Goal: Task Accomplishment & Management: Manage account settings

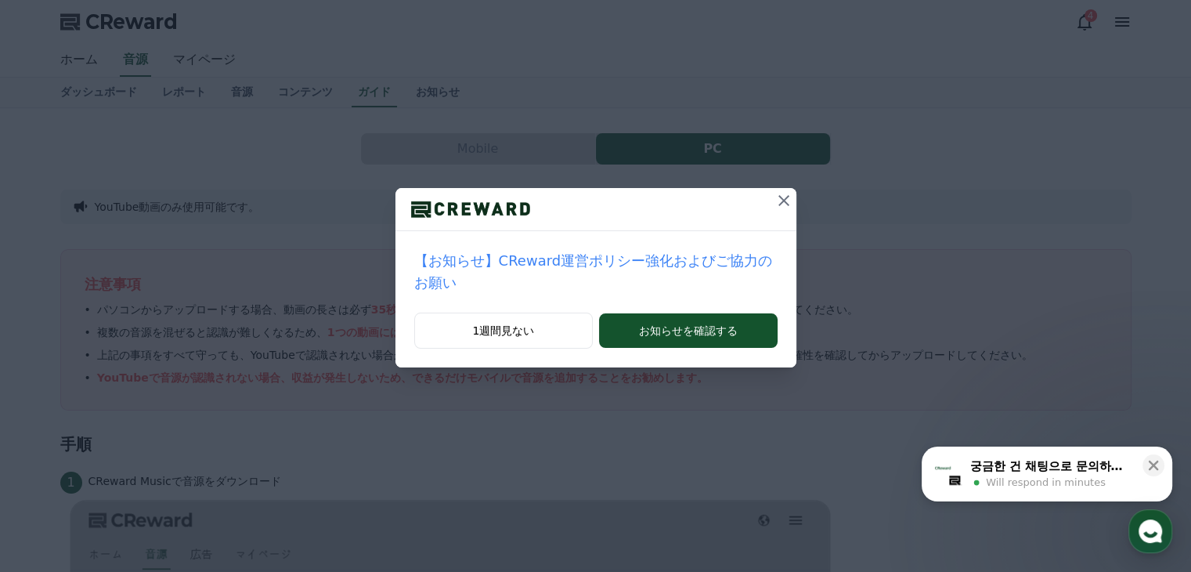
click at [774, 195] on icon at bounding box center [783, 200] width 19 height 19
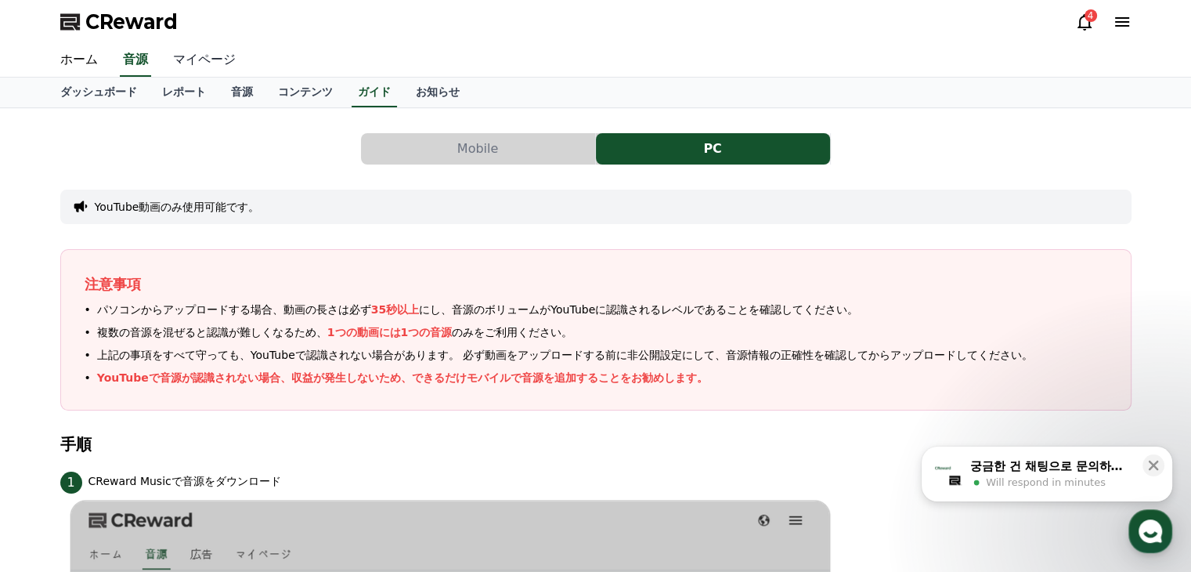
click at [196, 60] on link "マイページ" at bounding box center [205, 60] width 88 height 33
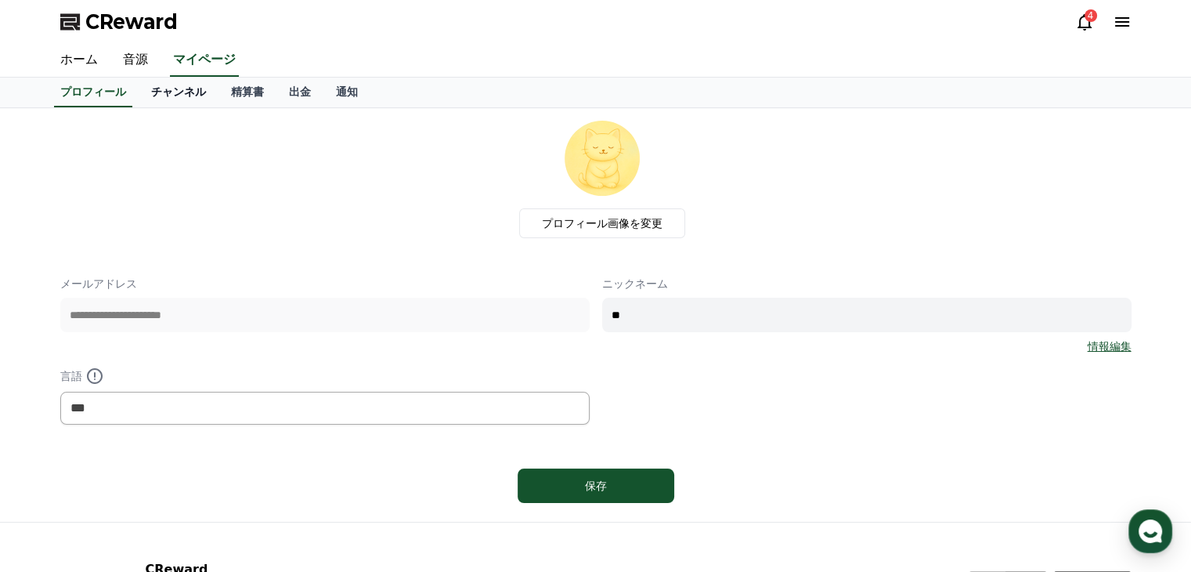
click at [155, 88] on link "チャンネル" at bounding box center [179, 93] width 80 height 30
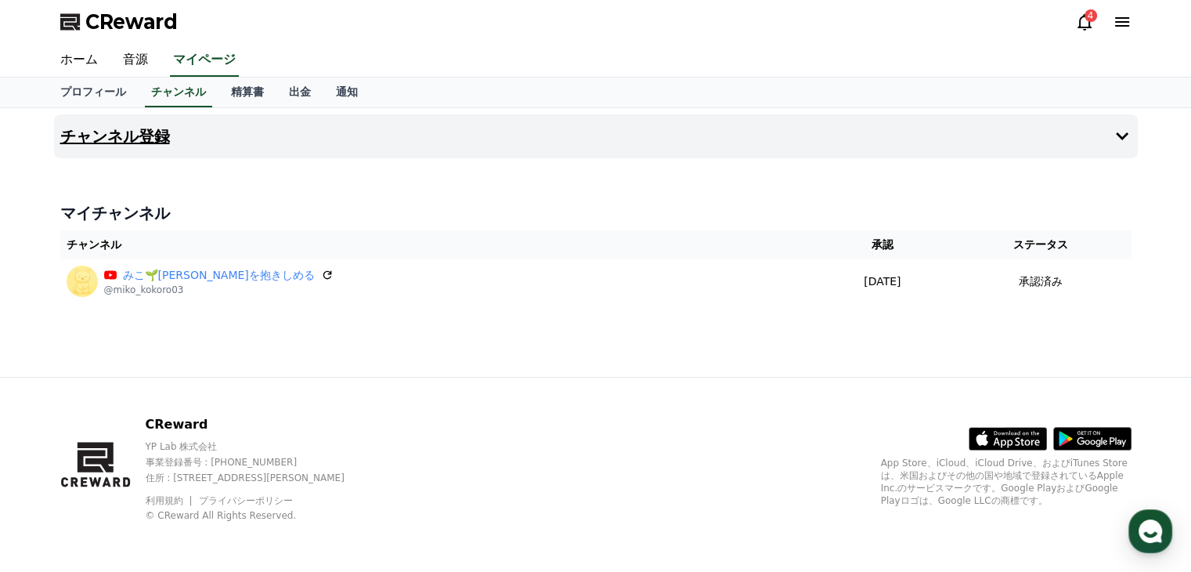
click at [1122, 135] on icon at bounding box center [1122, 136] width 19 height 19
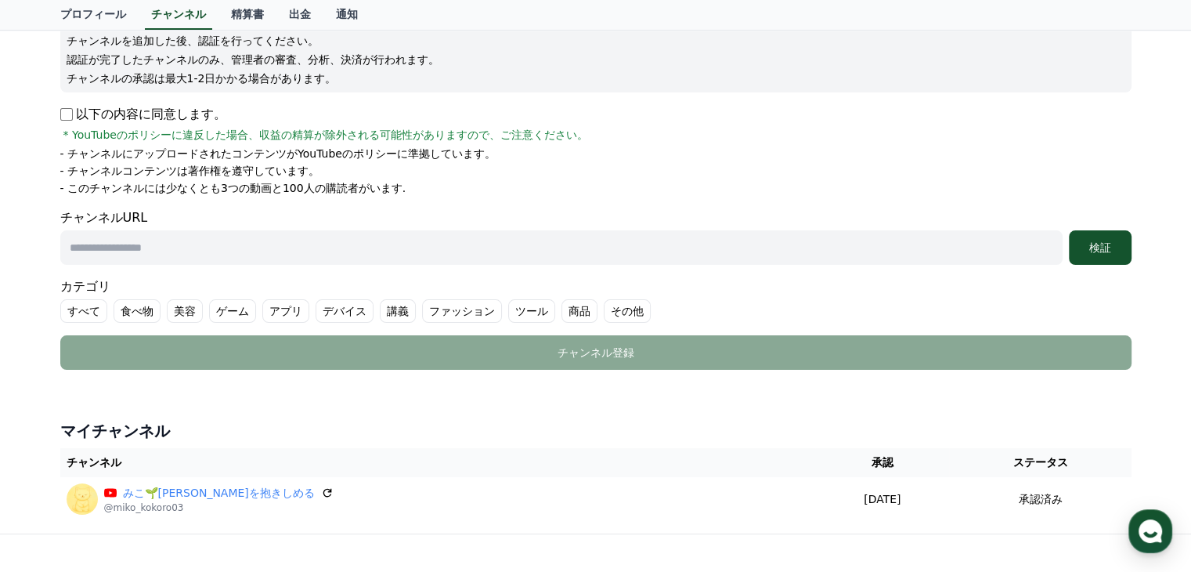
scroll to position [363, 0]
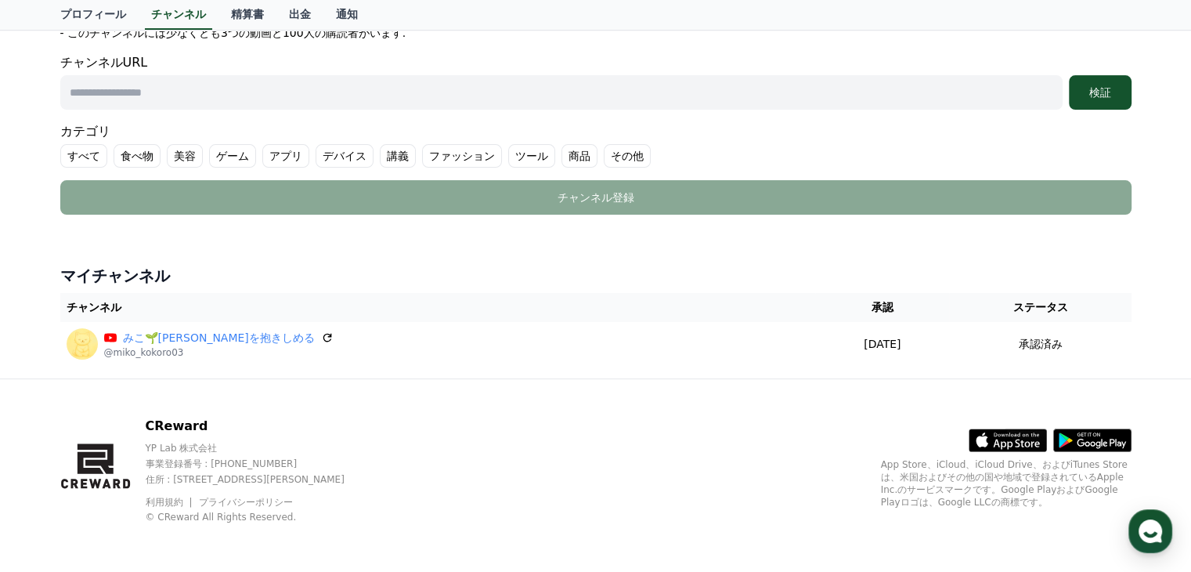
click at [604, 149] on label "その他" at bounding box center [627, 155] width 47 height 23
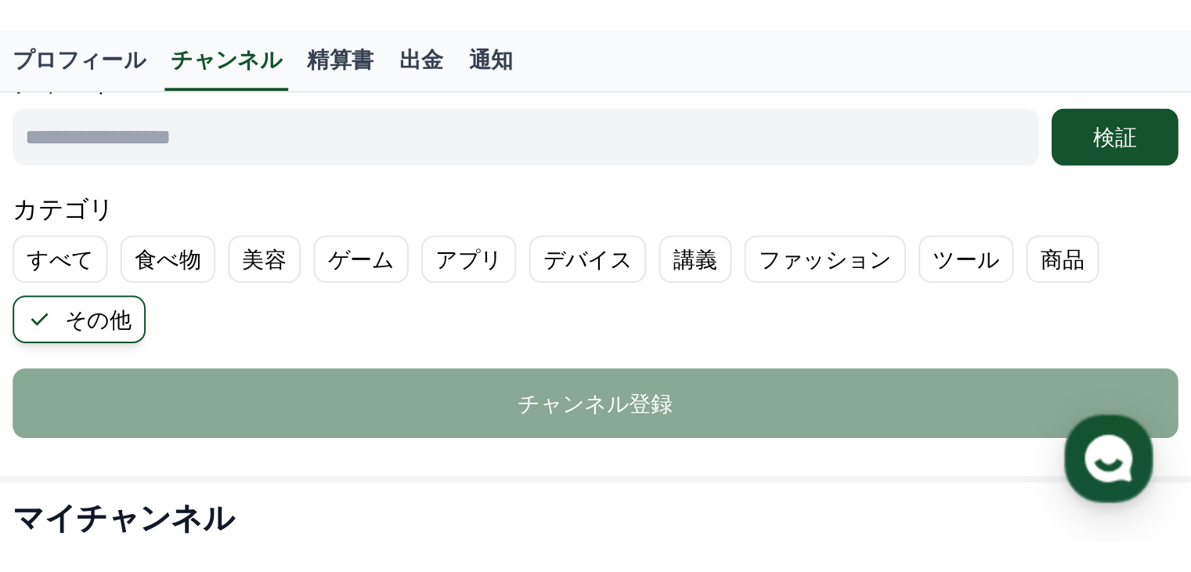
scroll to position [357, 0]
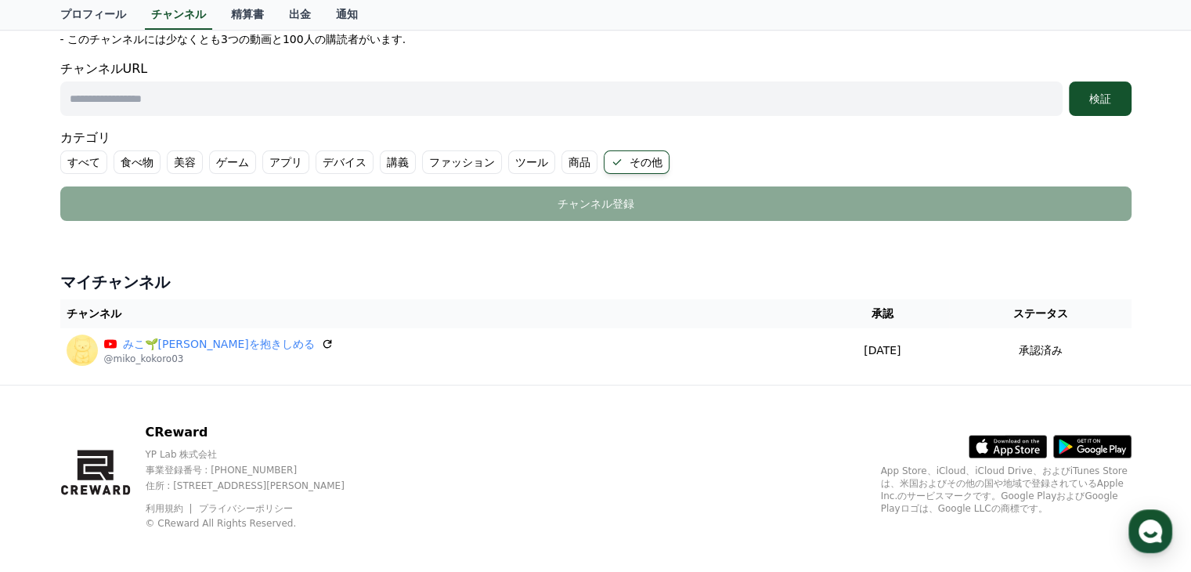
click at [150, 92] on input "text" at bounding box center [561, 98] width 1002 height 34
paste input "**********"
type input "**********"
click at [1102, 101] on div "検証" at bounding box center [1100, 99] width 50 height 16
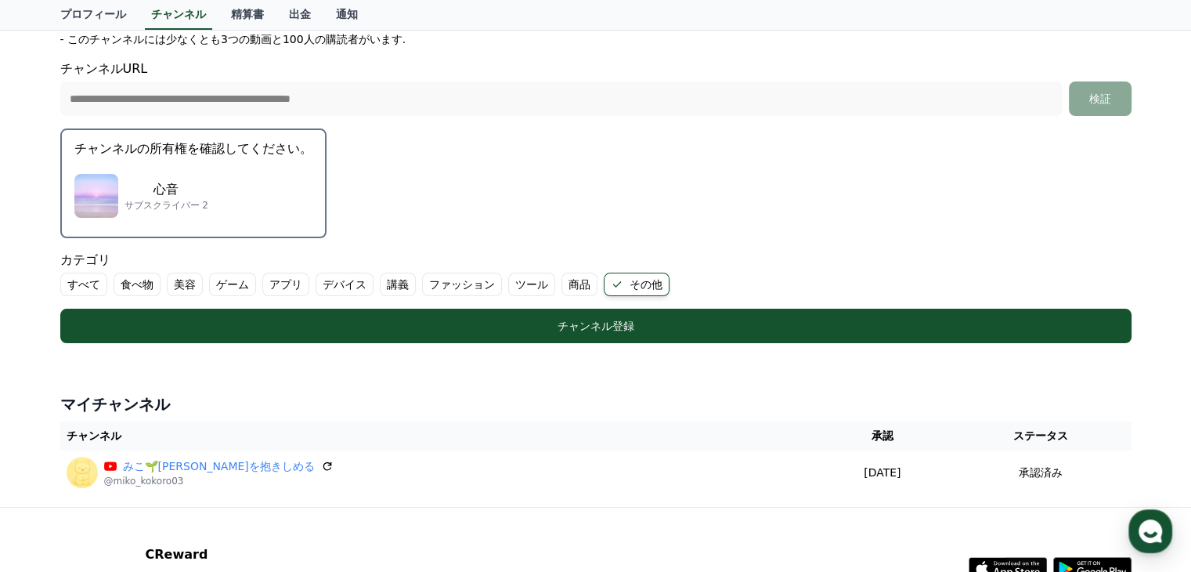
click at [229, 167] on div "心音 サブスクライバー 2" at bounding box center [193, 195] width 238 height 63
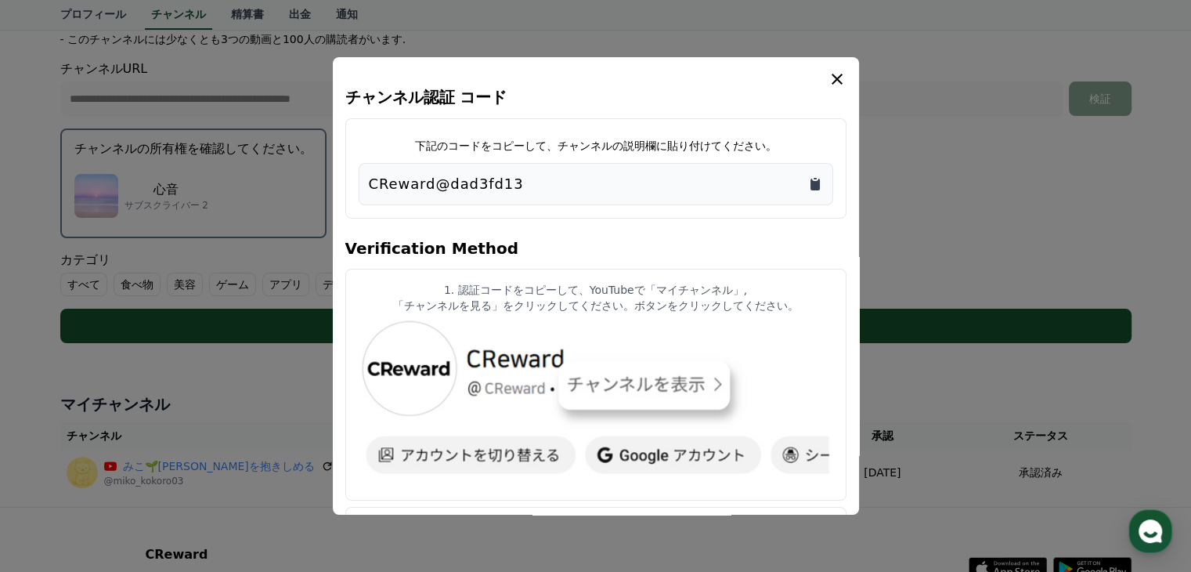
click at [815, 186] on icon "Copy to clipboard" at bounding box center [814, 185] width 9 height 12
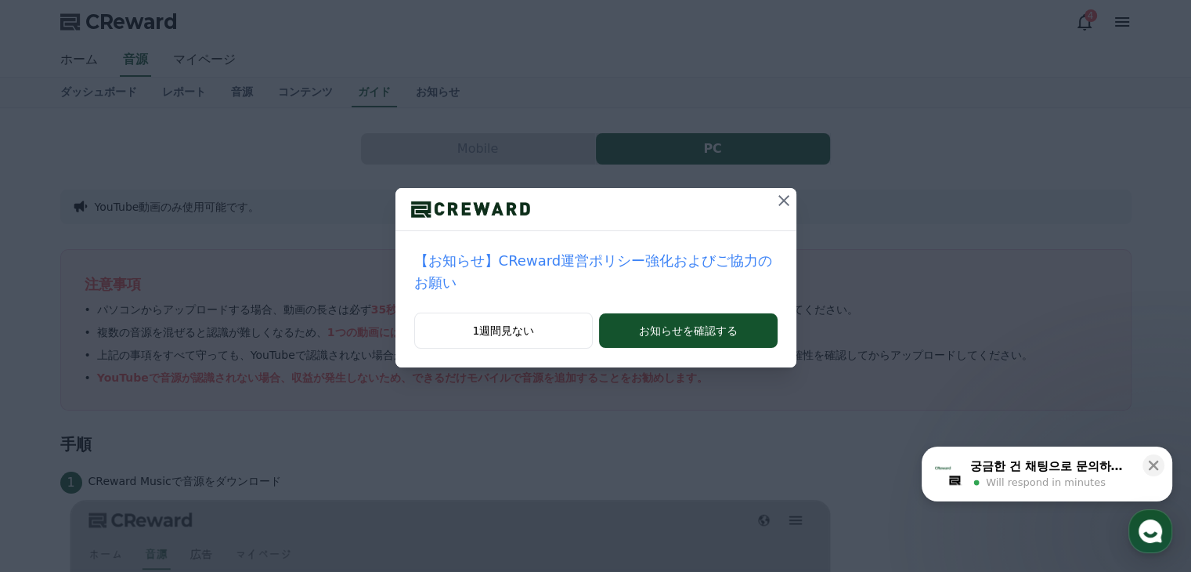
click at [778, 198] on icon at bounding box center [783, 200] width 11 height 11
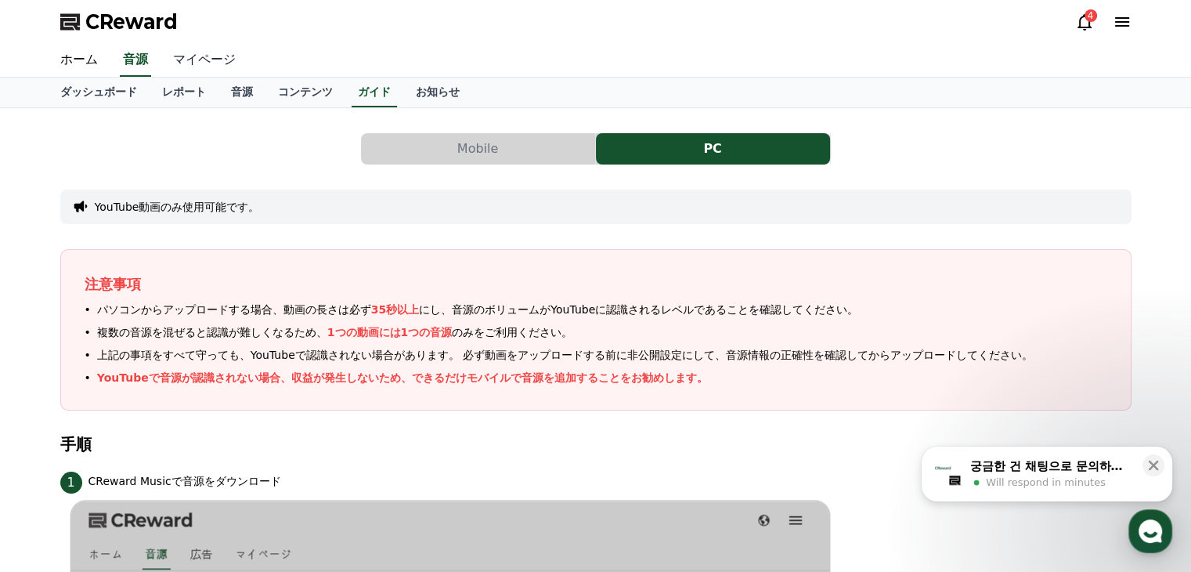
click at [188, 61] on link "マイページ" at bounding box center [205, 60] width 88 height 33
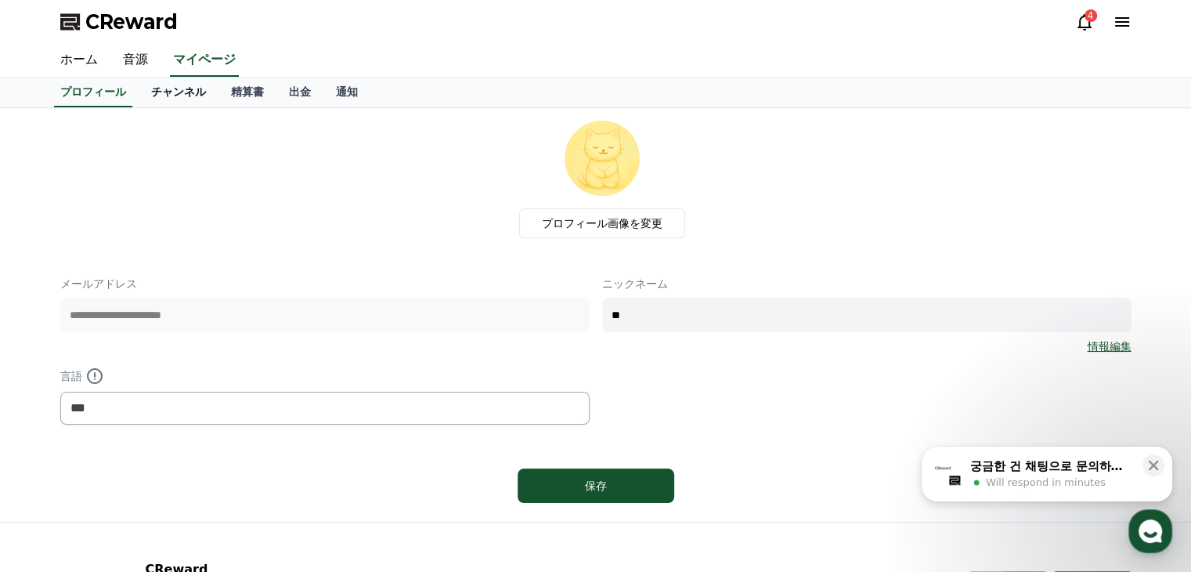
click at [164, 94] on link "チャンネル" at bounding box center [179, 93] width 80 height 30
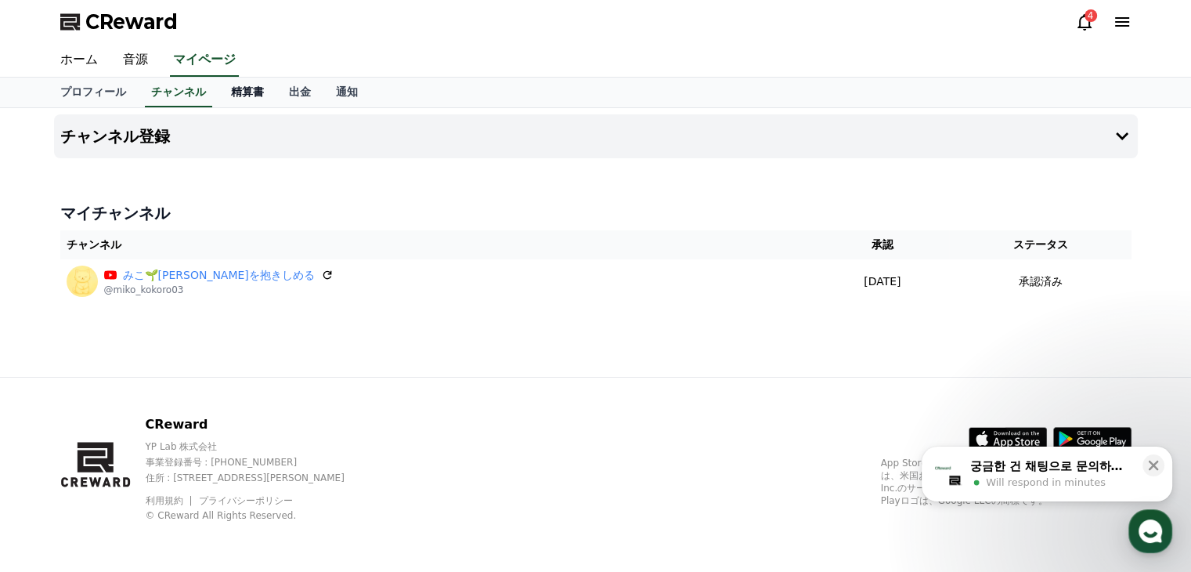
click at [218, 96] on link "精算書" at bounding box center [247, 93] width 58 height 30
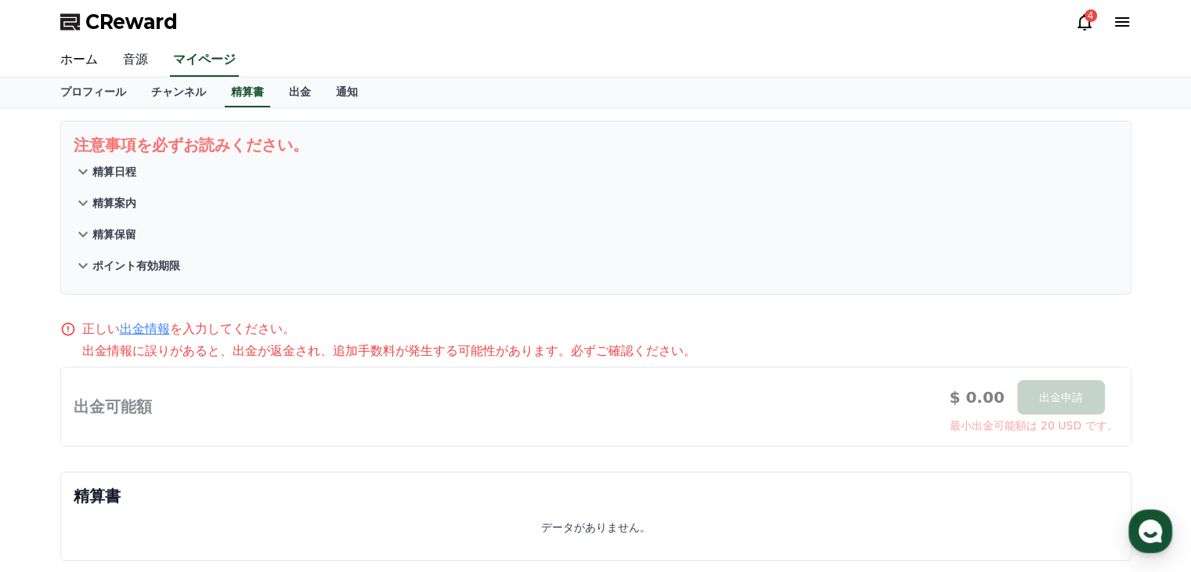
click at [125, 60] on link "音源" at bounding box center [135, 60] width 50 height 33
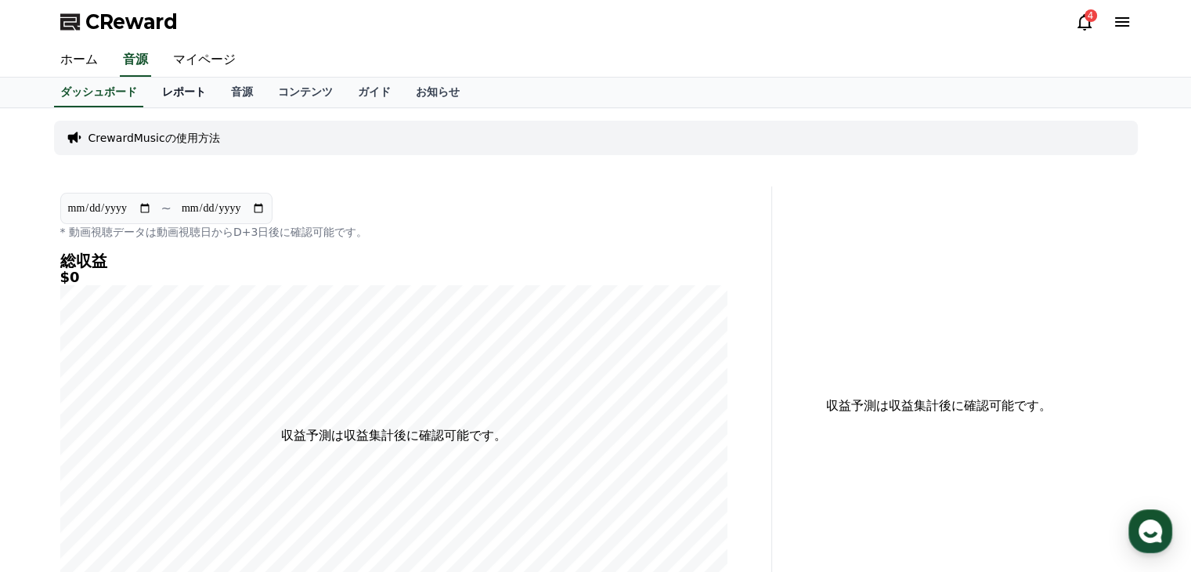
click at [164, 92] on link "レポート" at bounding box center [184, 93] width 69 height 30
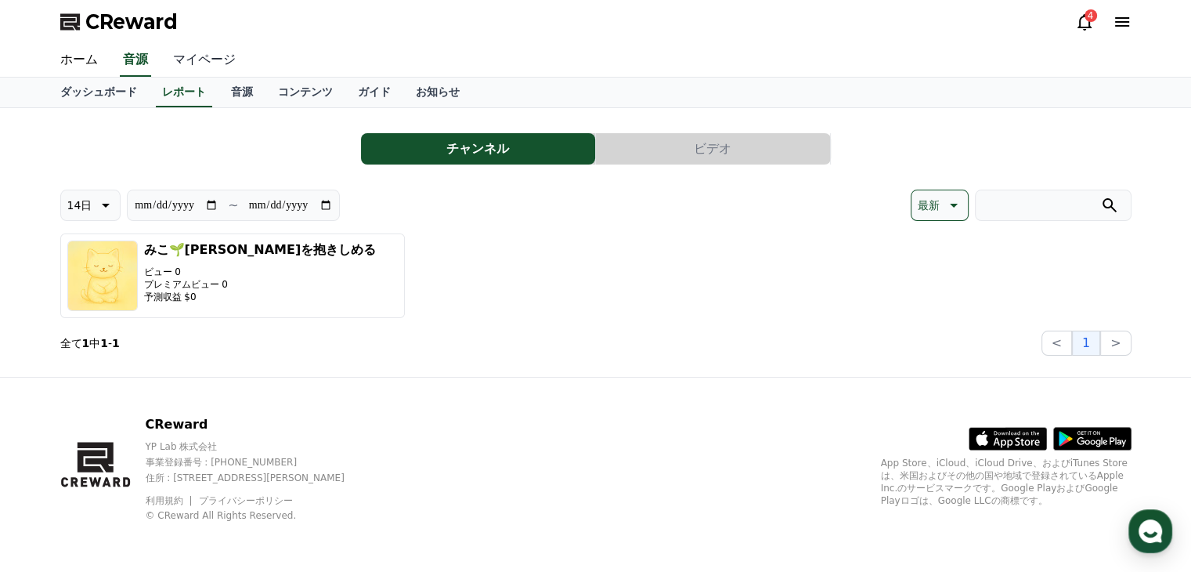
click at [191, 64] on link "マイページ" at bounding box center [205, 60] width 88 height 33
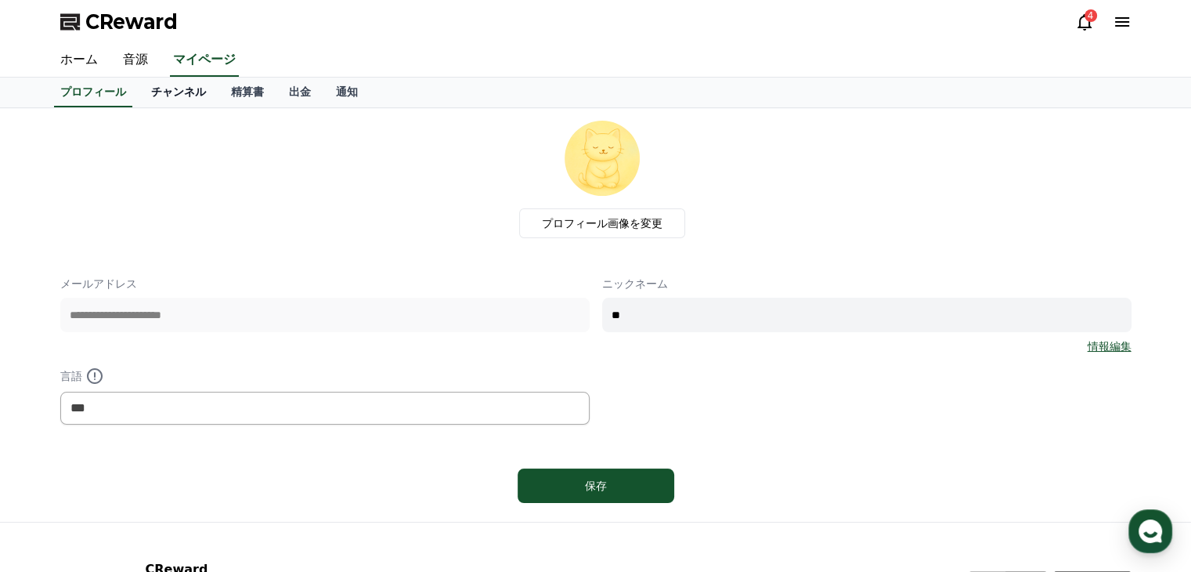
click at [161, 95] on link "チャンネル" at bounding box center [179, 93] width 80 height 30
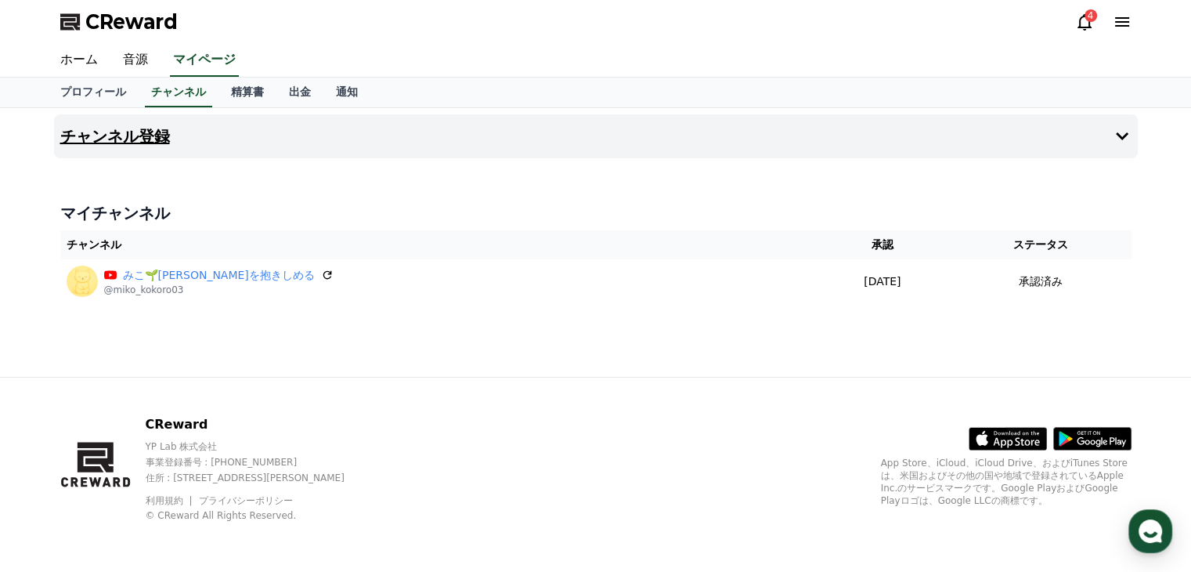
click at [1121, 137] on icon at bounding box center [1122, 136] width 13 height 8
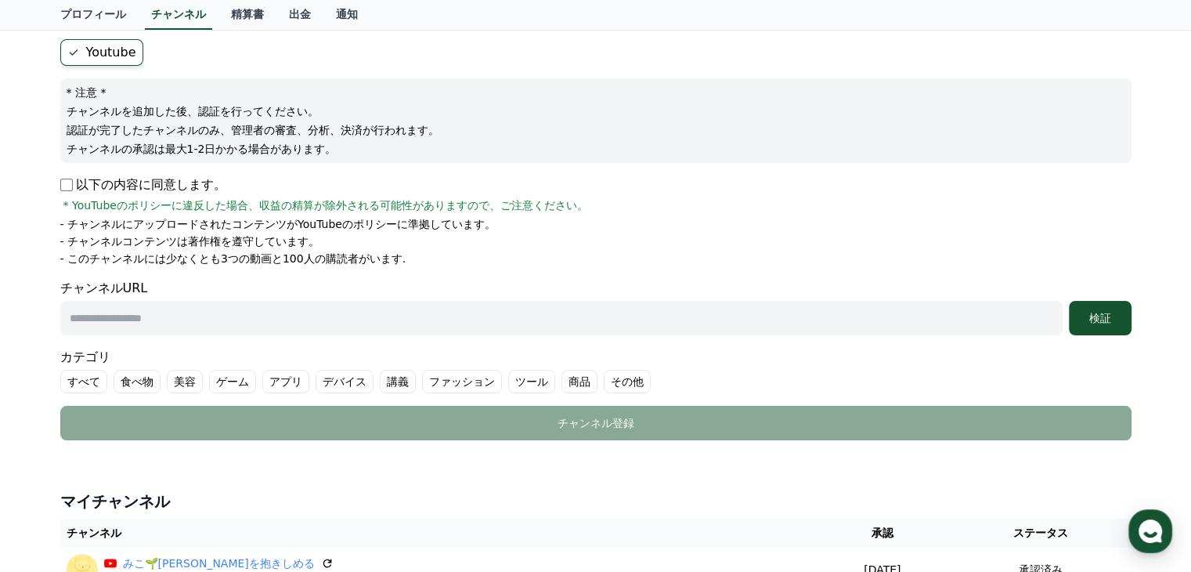
scroll to position [235, 0]
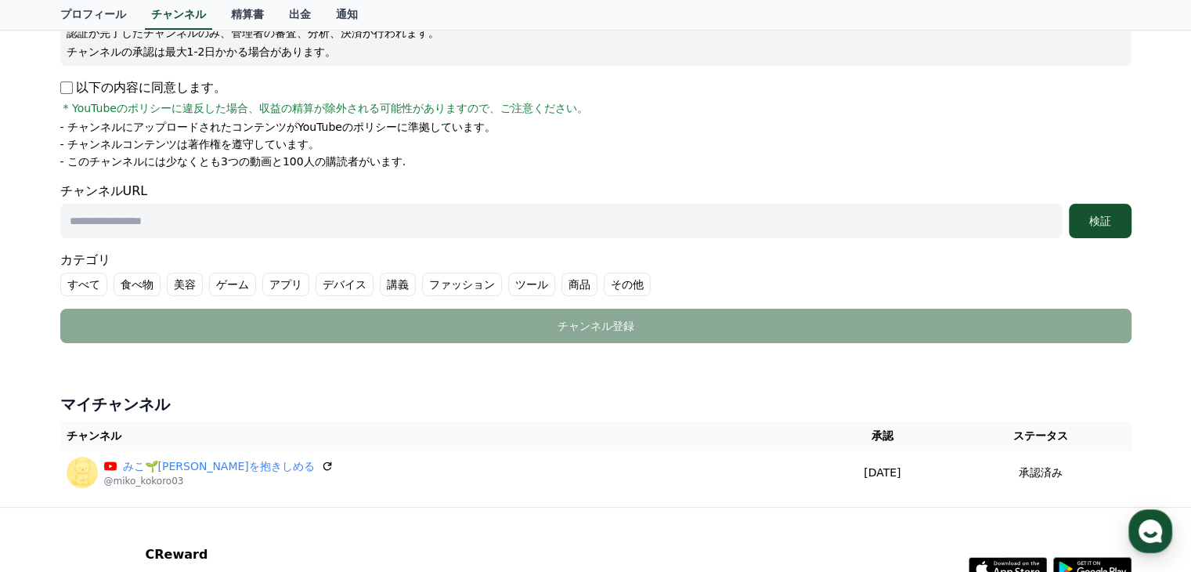
click at [157, 222] on input "text" at bounding box center [561, 221] width 1002 height 34
paste input "**********"
type input "**********"
click at [1097, 222] on div "検証" at bounding box center [1100, 221] width 50 height 16
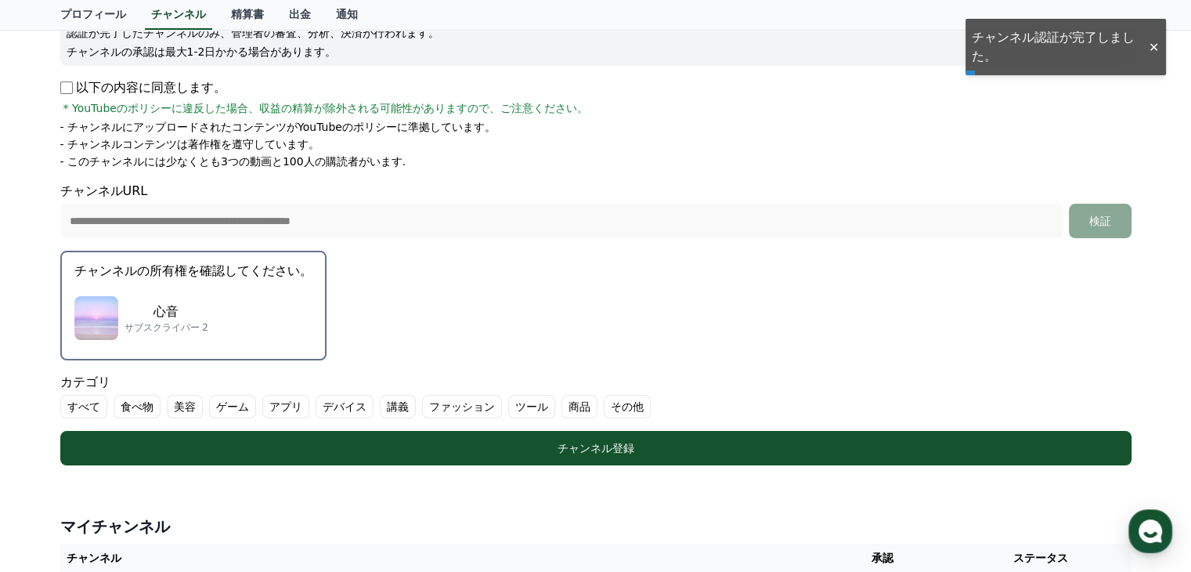
click at [604, 405] on label "その他" at bounding box center [627, 406] width 47 height 23
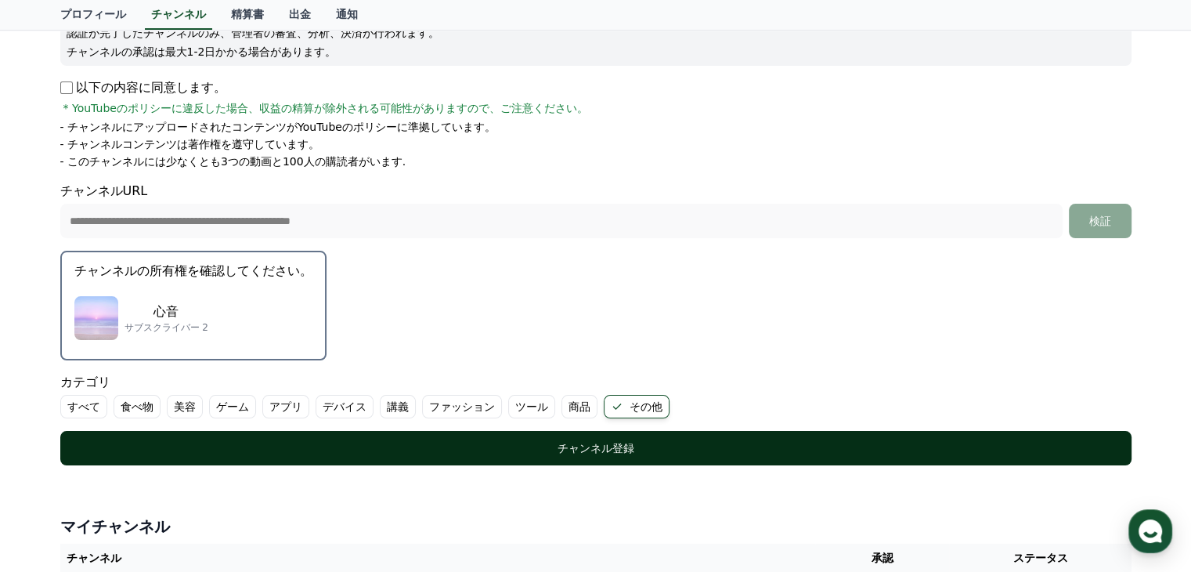
click at [589, 446] on div "チャンネル登録" at bounding box center [596, 448] width 1009 height 16
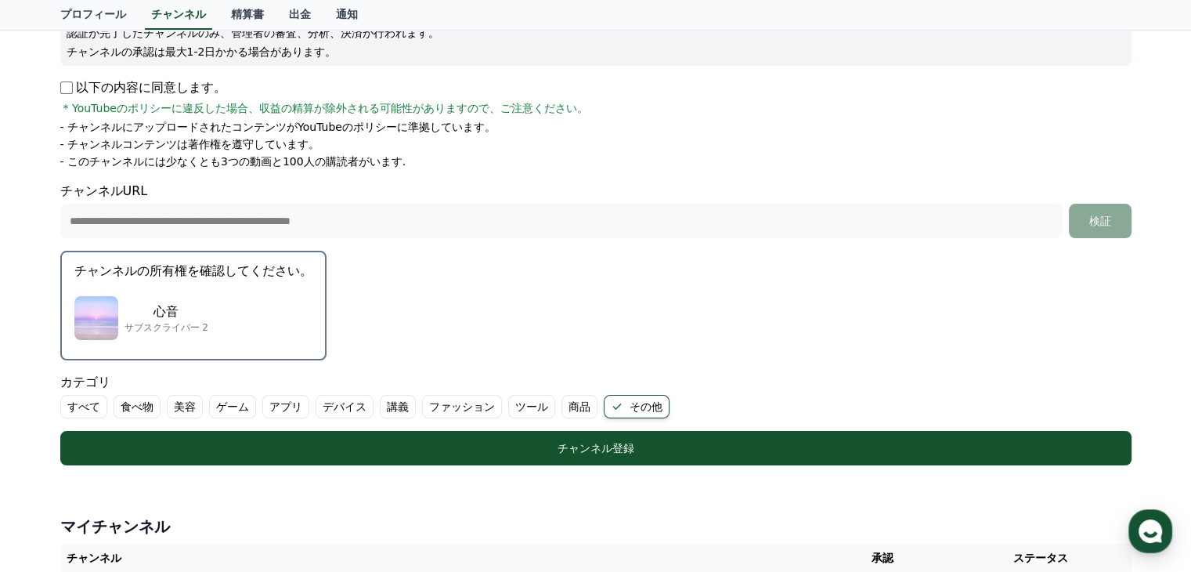
click at [192, 309] on div "心音 サブスクライバー 2" at bounding box center [193, 318] width 238 height 63
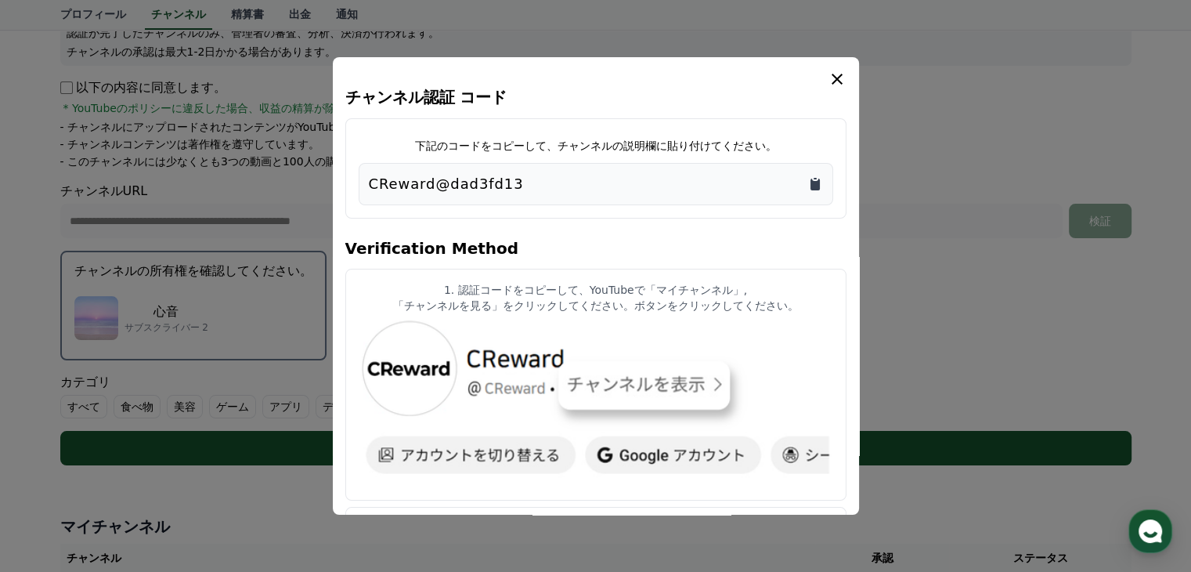
click at [814, 186] on icon "Copy to clipboard" at bounding box center [814, 185] width 9 height 12
click at [836, 81] on icon "modal" at bounding box center [837, 79] width 11 height 11
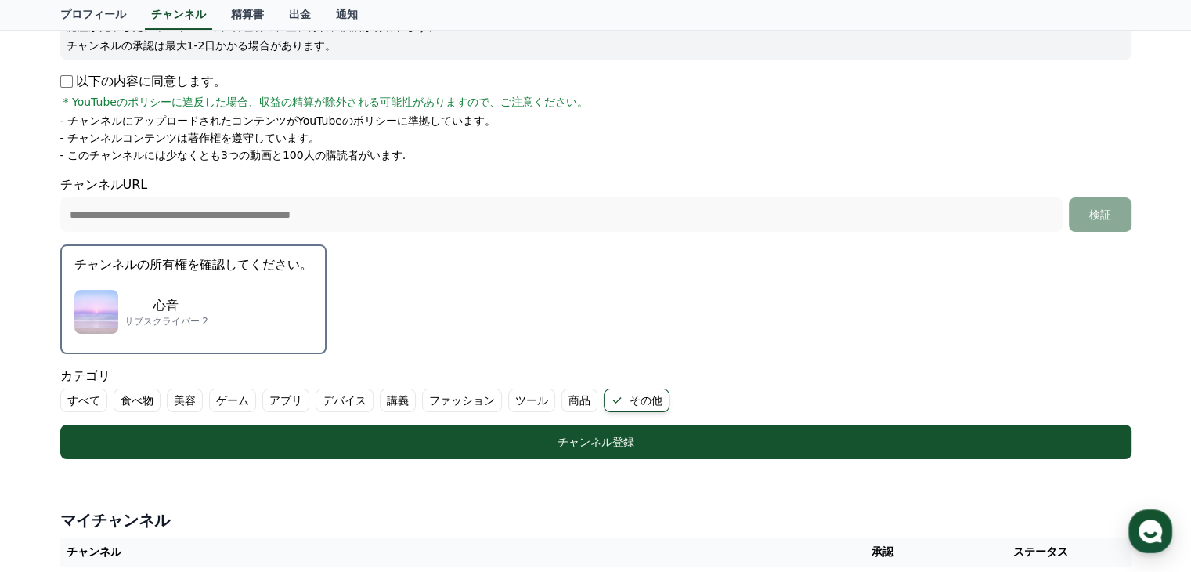
scroll to position [250, 0]
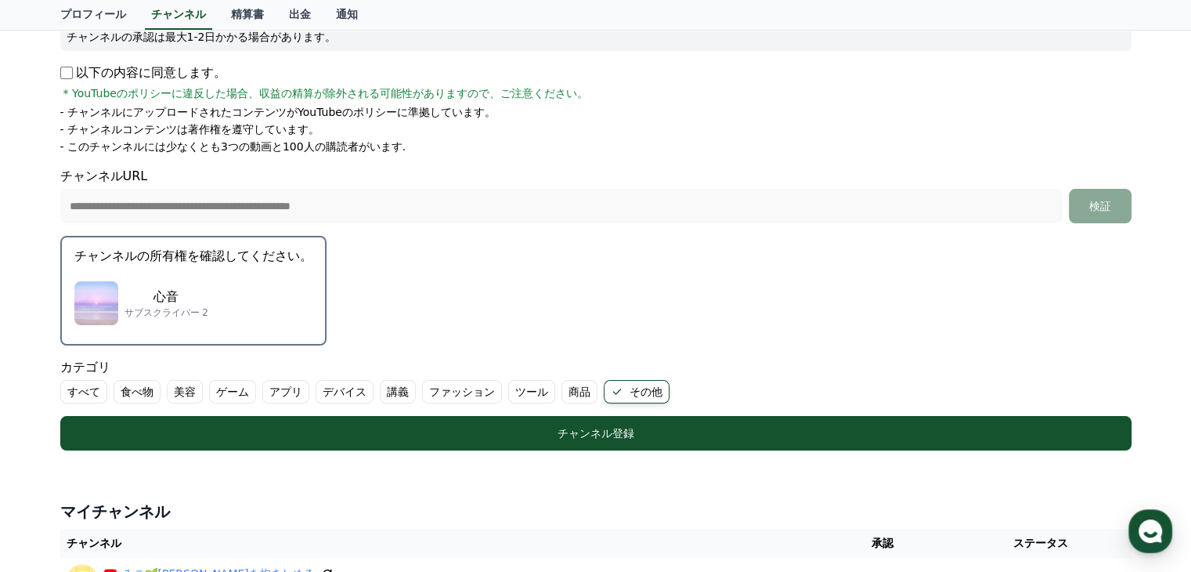
click at [208, 280] on div "心音 サブスクライバー 2" at bounding box center [193, 303] width 238 height 63
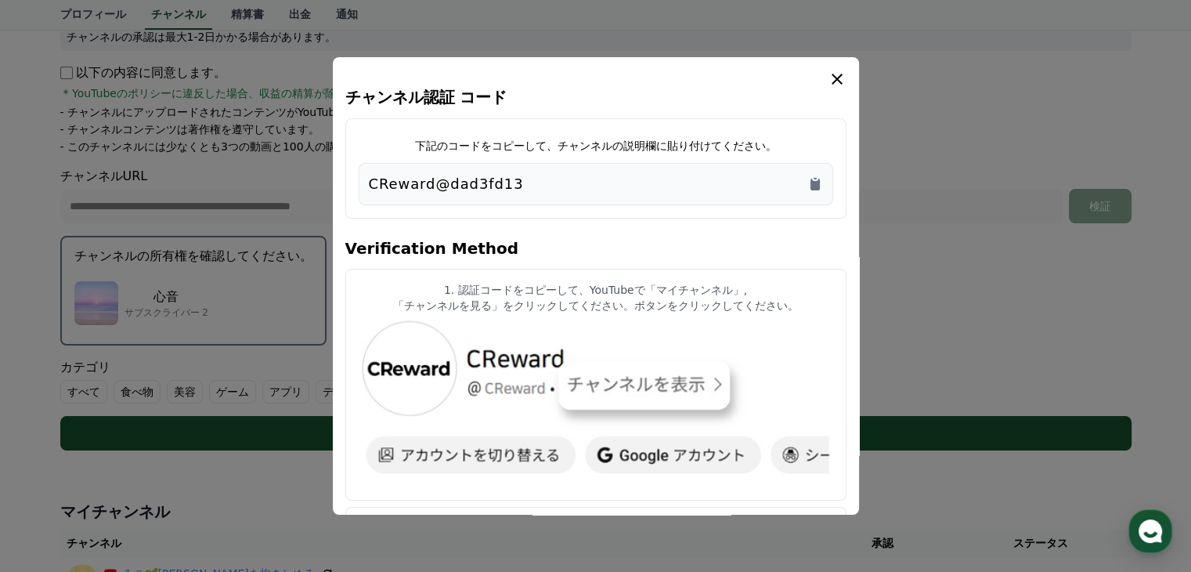
click at [839, 77] on icon "modal" at bounding box center [837, 79] width 11 height 11
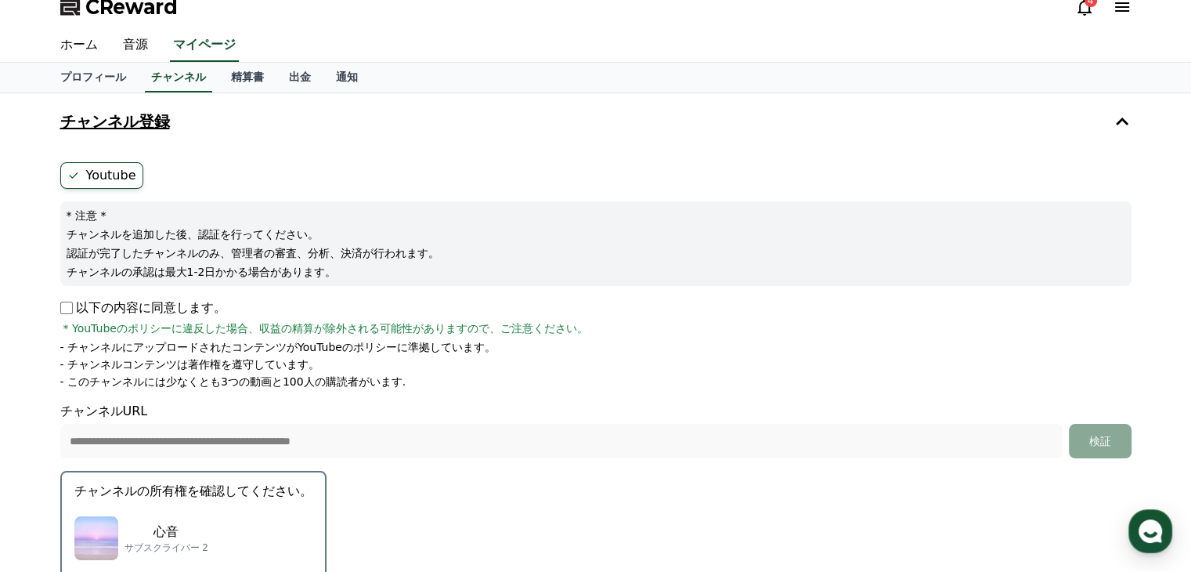
scroll to position [0, 0]
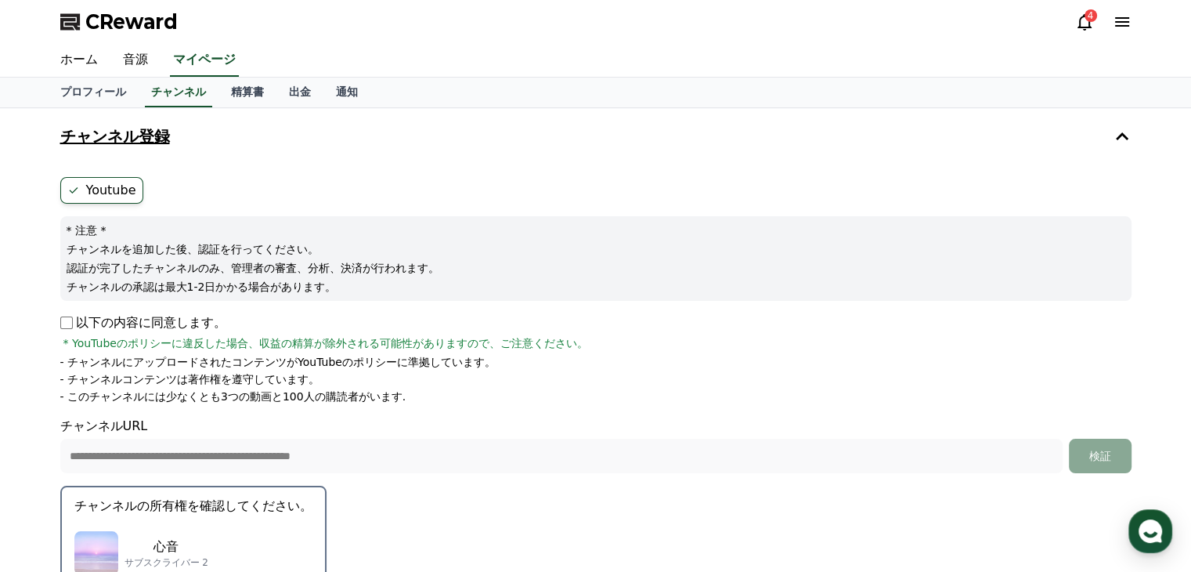
click at [144, 140] on h4 "チャンネル登録" at bounding box center [115, 136] width 110 height 17
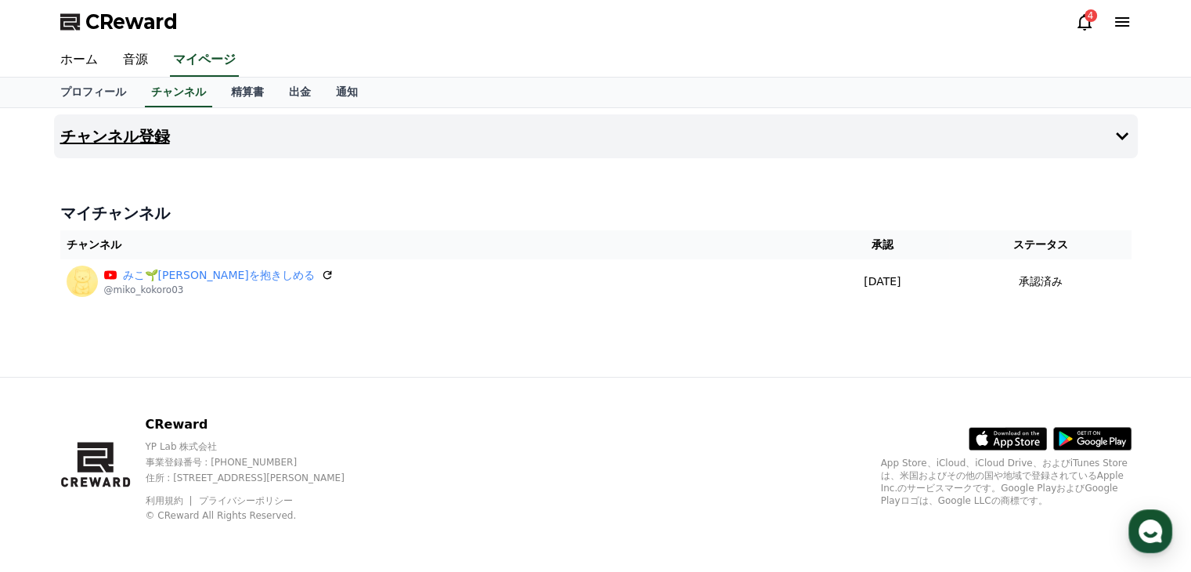
click at [1125, 136] on icon at bounding box center [1122, 136] width 19 height 19
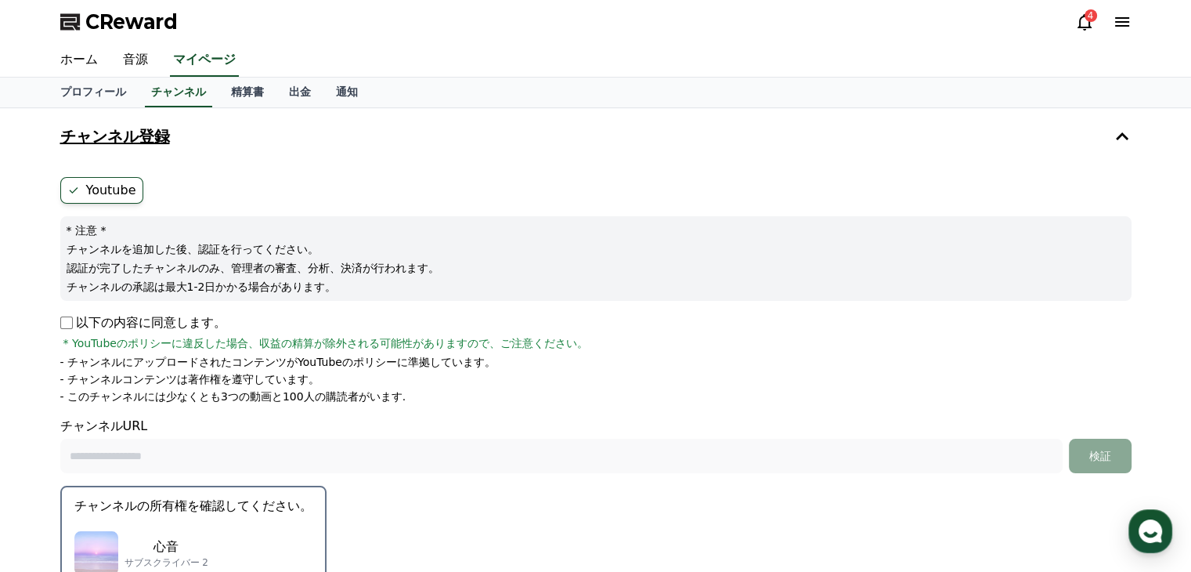
click at [1126, 23] on icon at bounding box center [1122, 22] width 19 height 19
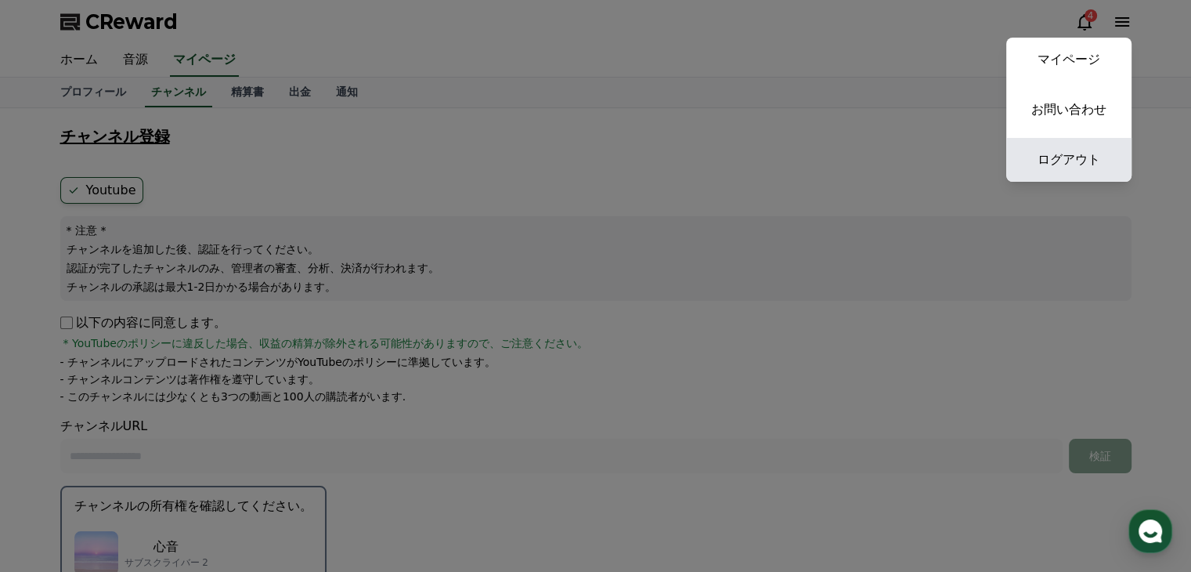
click at [1075, 162] on link "ログアウト" at bounding box center [1068, 160] width 125 height 44
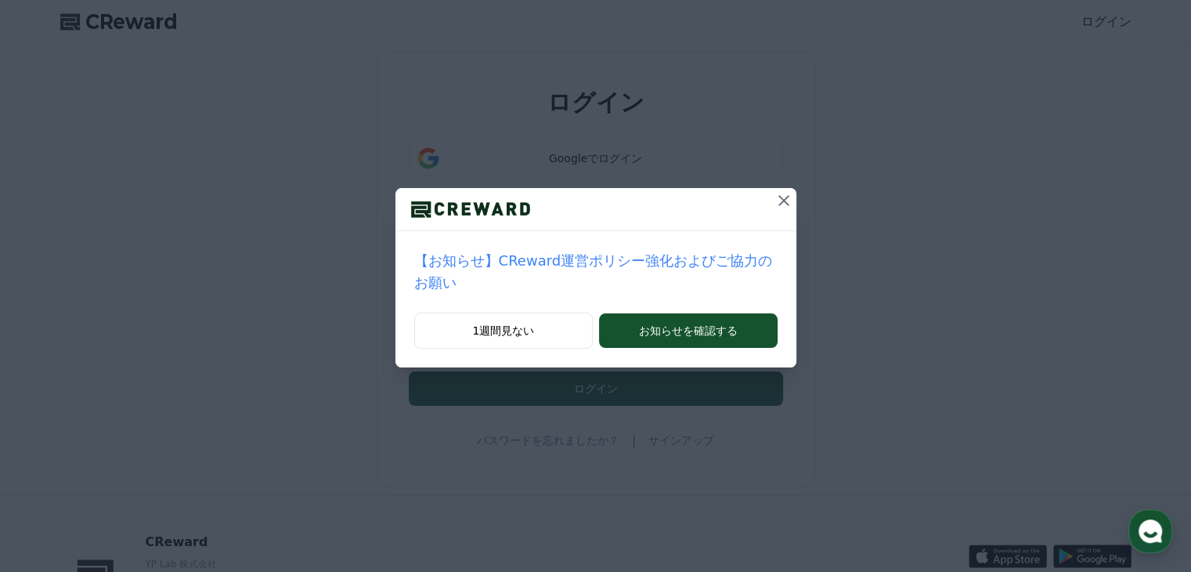
click at [778, 199] on icon at bounding box center [783, 200] width 11 height 11
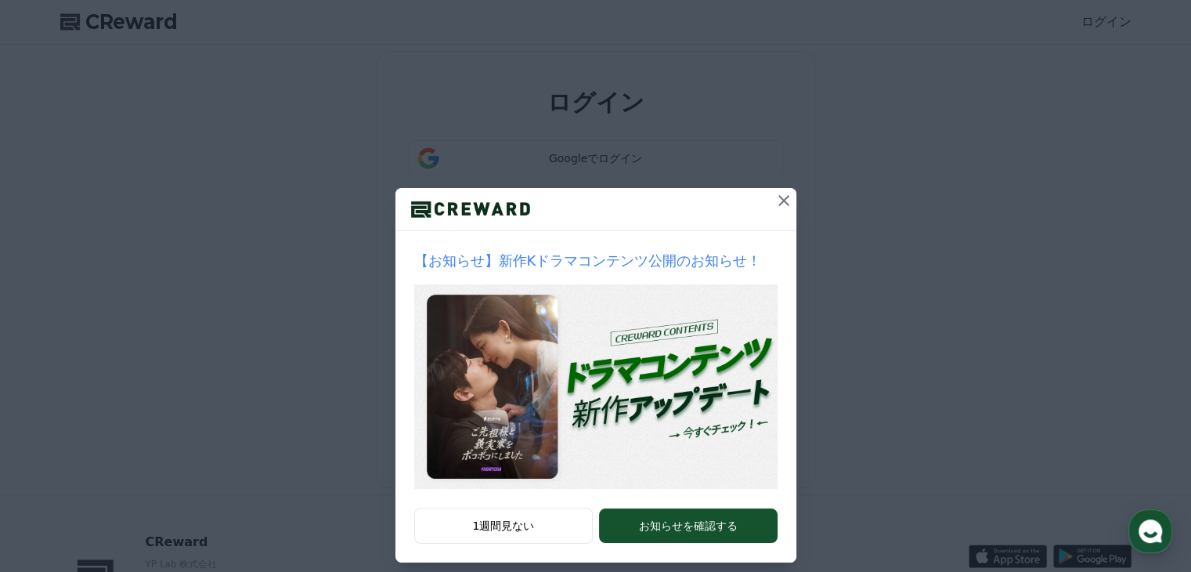
click at [780, 201] on icon at bounding box center [783, 200] width 19 height 19
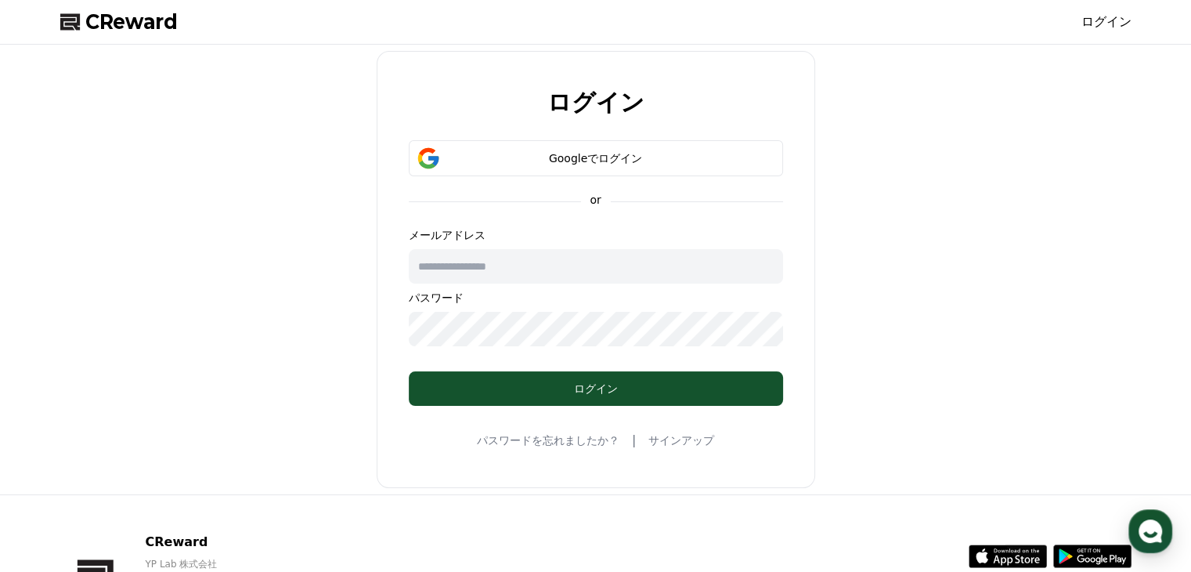
click at [463, 264] on input "text" at bounding box center [596, 266] width 374 height 34
type input "**********"
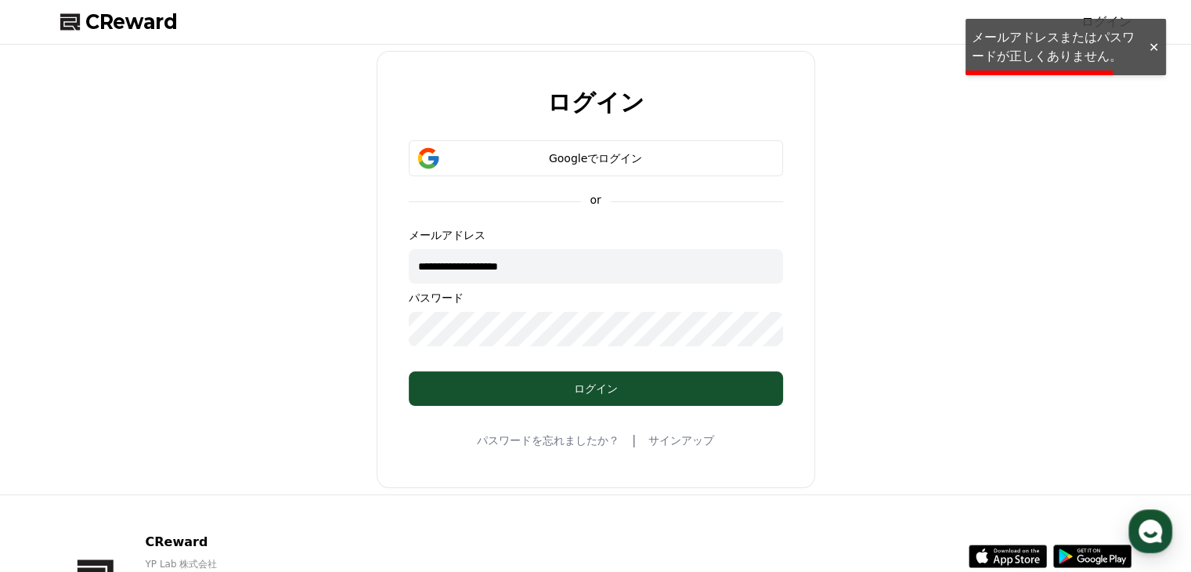
click at [1027, 261] on div "**********" at bounding box center [596, 269] width 1084 height 437
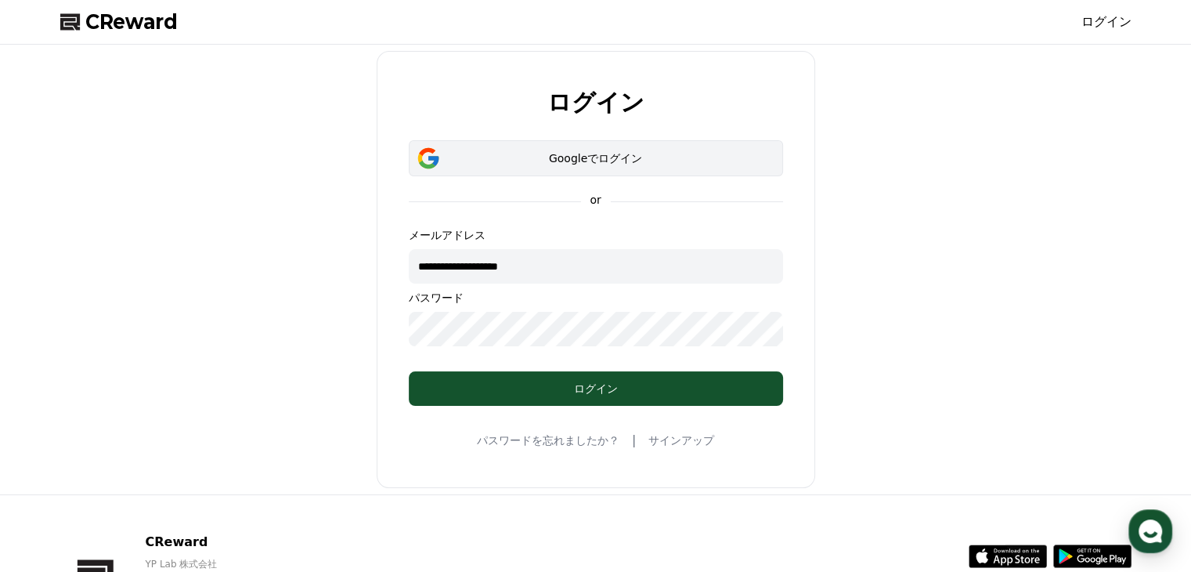
click at [659, 154] on div "Googleでログイン" at bounding box center [595, 158] width 329 height 16
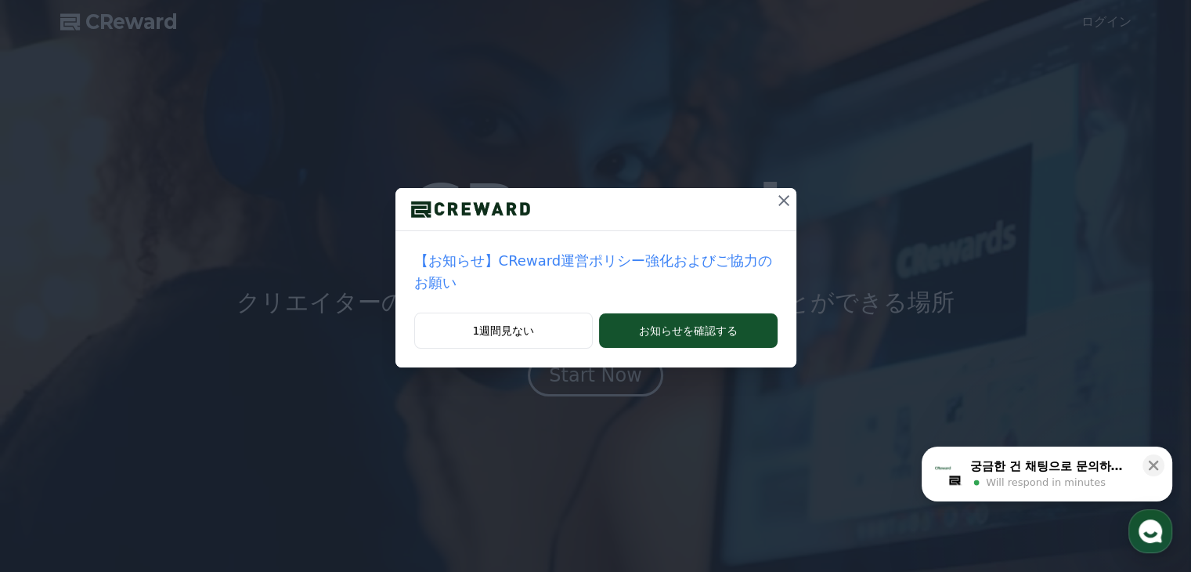
click at [774, 194] on icon at bounding box center [783, 200] width 19 height 19
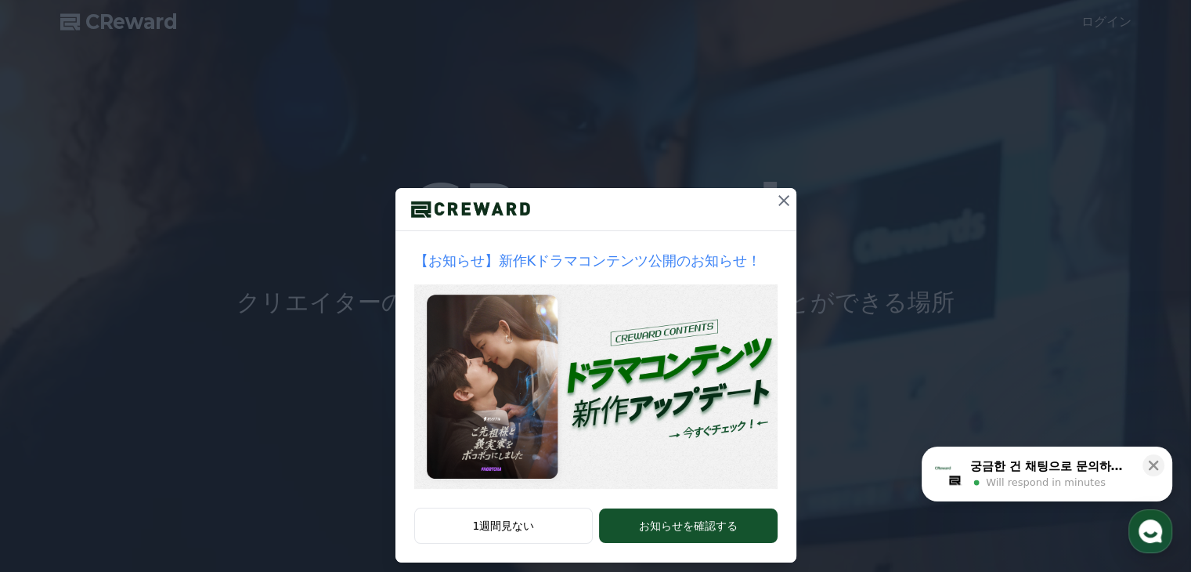
click at [774, 198] on icon at bounding box center [783, 200] width 19 height 19
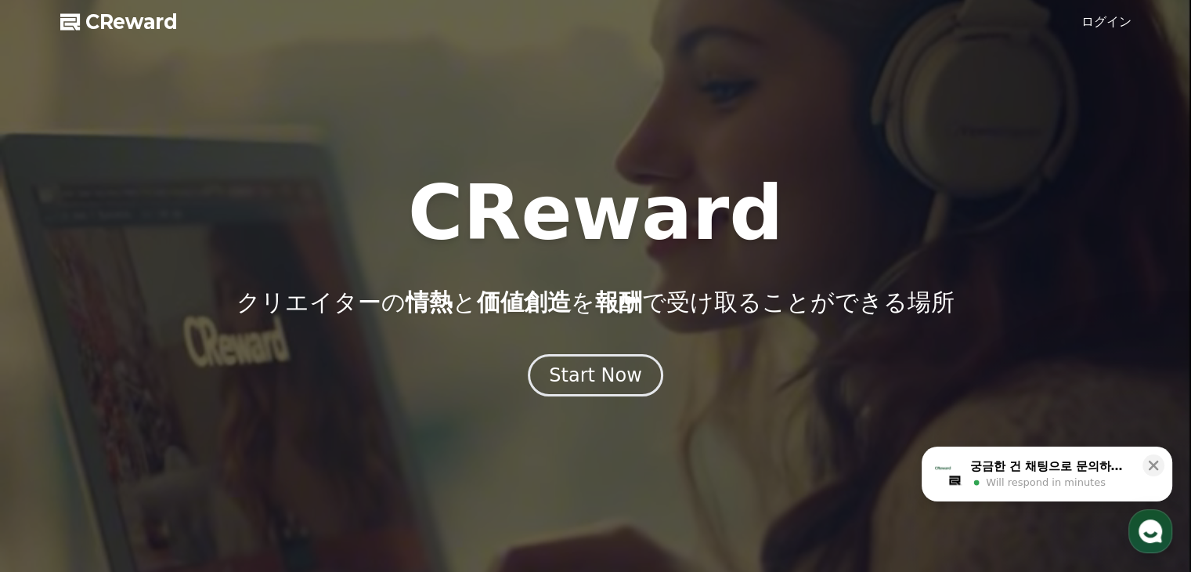
click at [1107, 25] on link "ログイン" at bounding box center [1106, 22] width 50 height 19
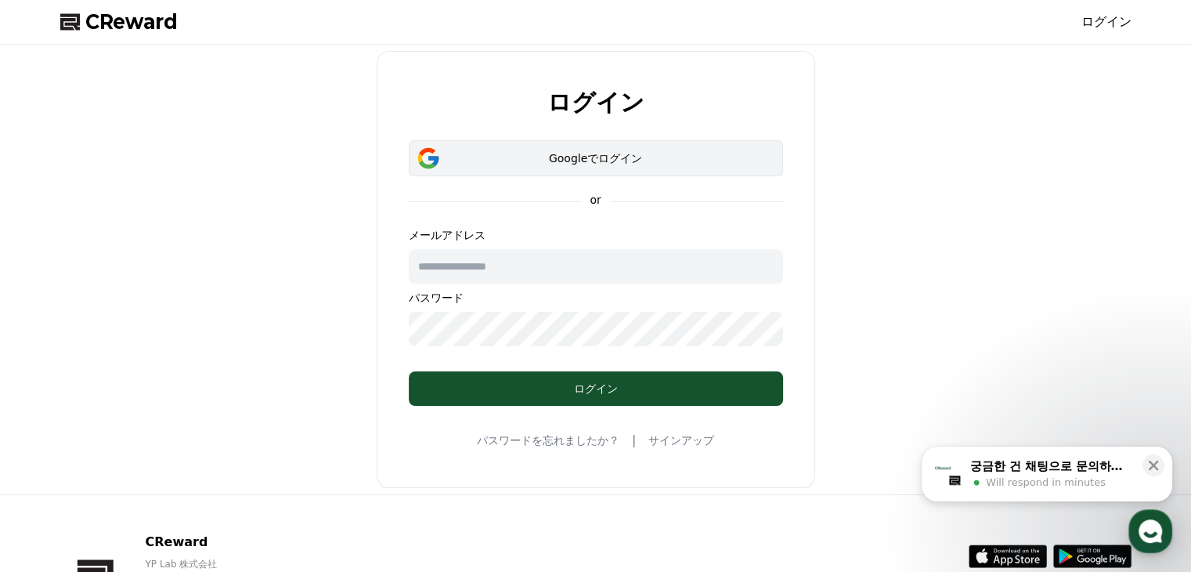
click at [598, 159] on div "Googleでログイン" at bounding box center [595, 158] width 329 height 16
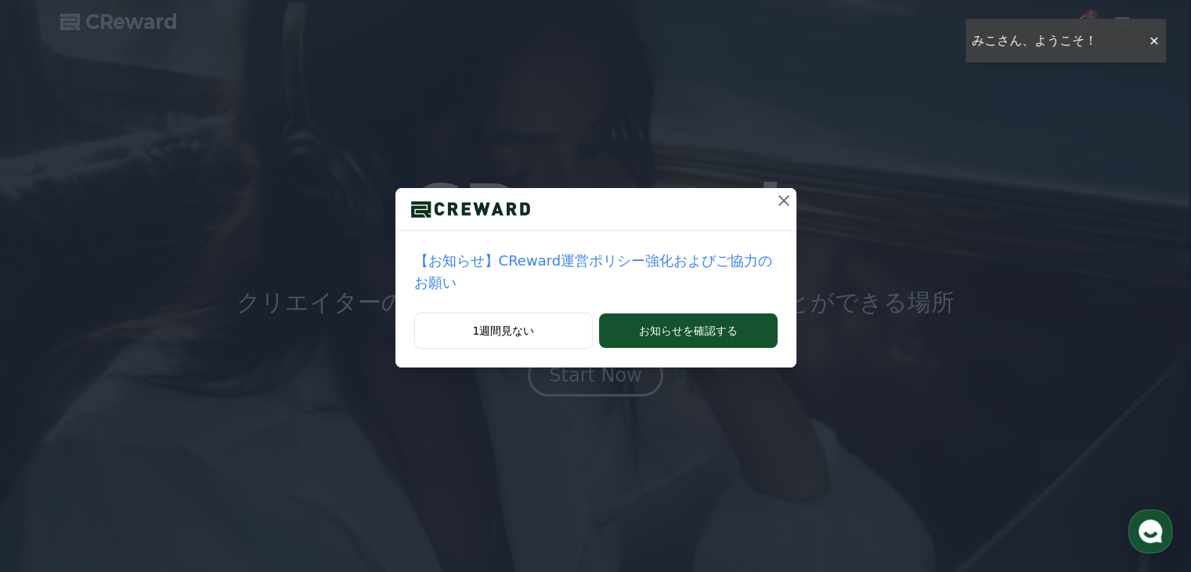
click at [778, 198] on icon at bounding box center [783, 200] width 11 height 11
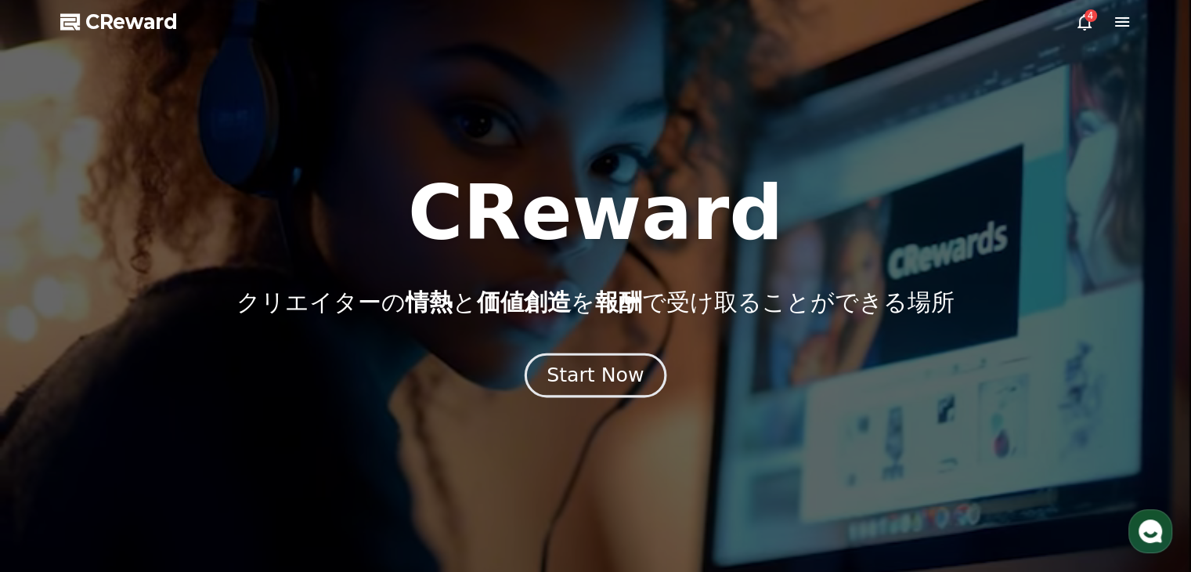
click at [583, 370] on div "Start Now" at bounding box center [595, 375] width 97 height 27
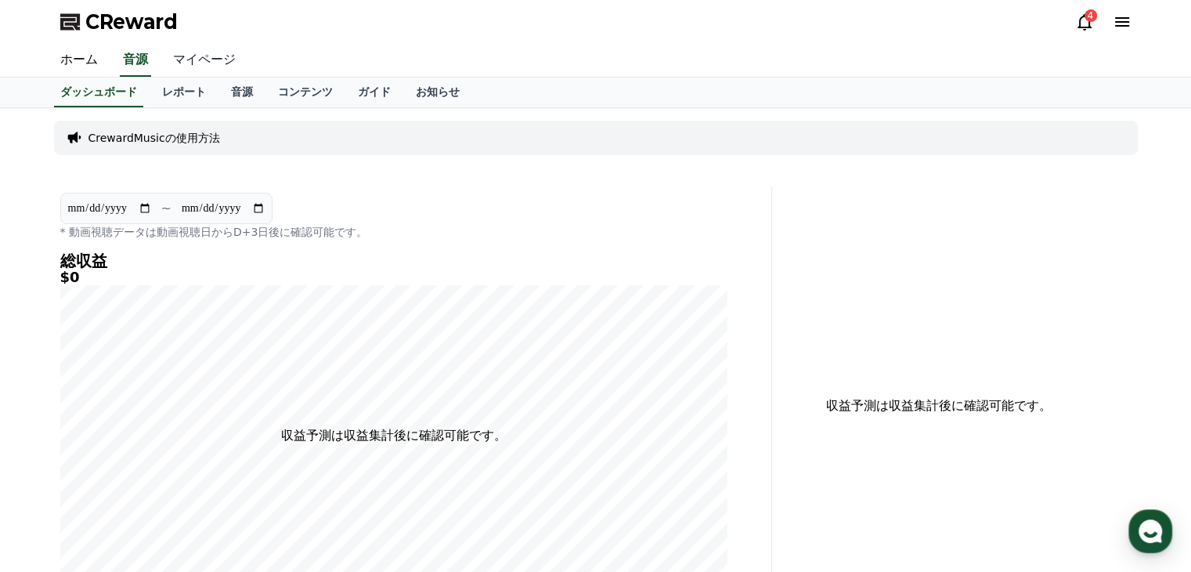
click at [183, 62] on link "マイページ" at bounding box center [205, 60] width 88 height 33
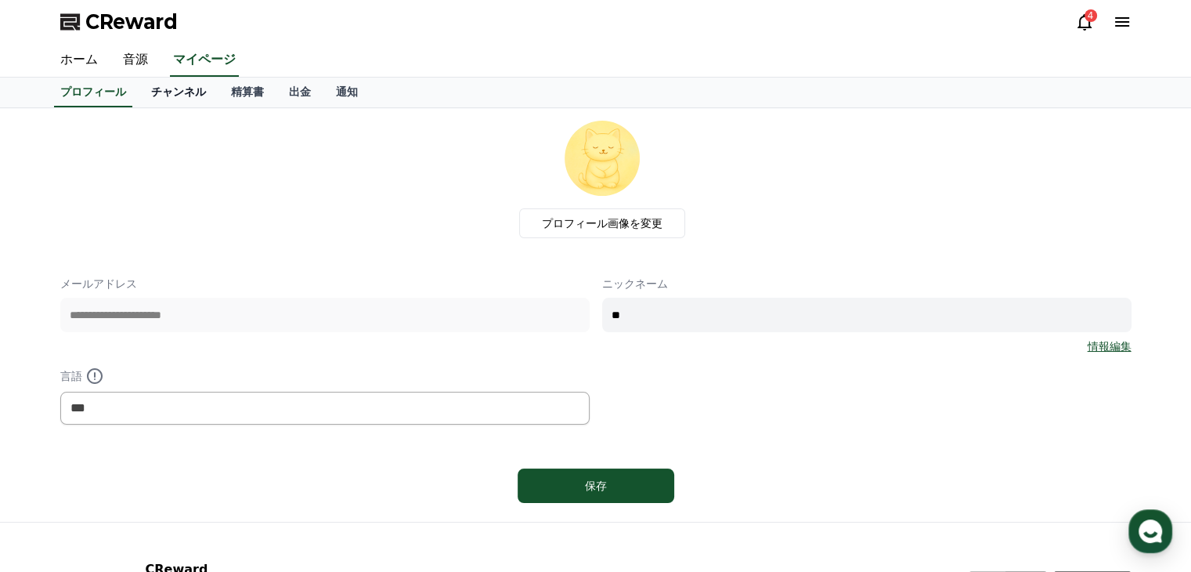
click at [150, 92] on link "チャンネル" at bounding box center [179, 93] width 80 height 30
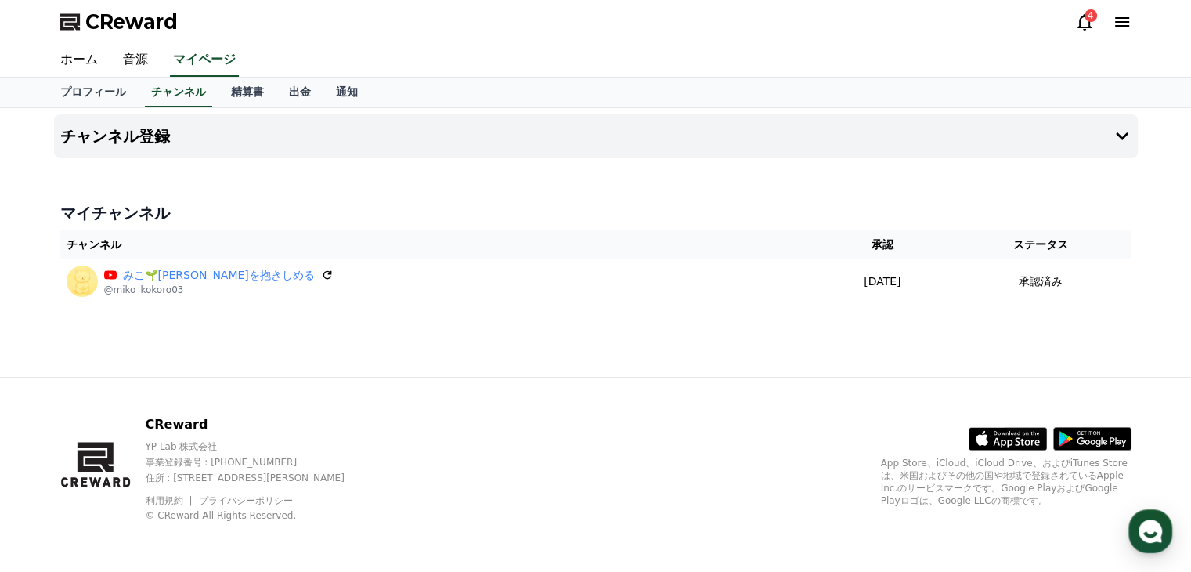
click at [1121, 19] on icon at bounding box center [1122, 22] width 19 height 19
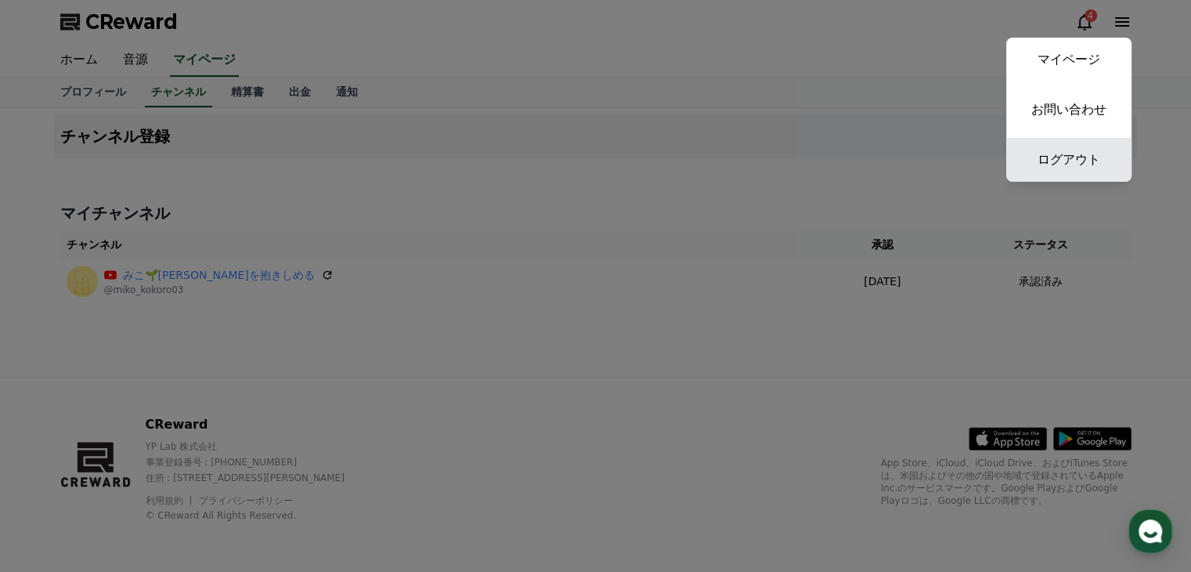
click at [1070, 161] on link "ログアウト" at bounding box center [1068, 160] width 125 height 44
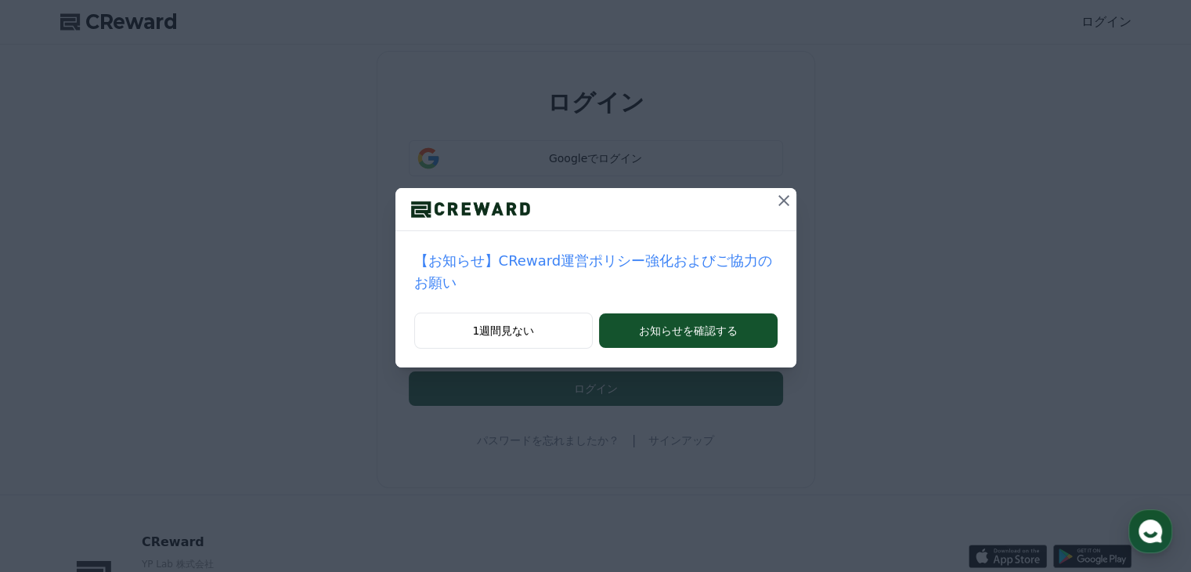
click at [774, 197] on icon at bounding box center [783, 200] width 19 height 19
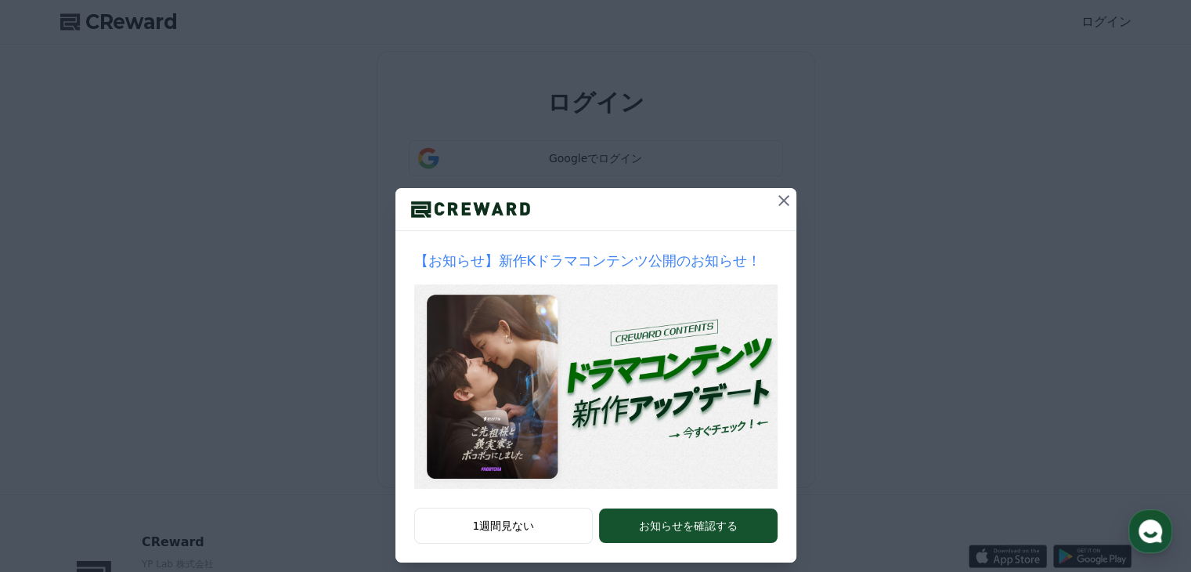
click at [774, 197] on icon at bounding box center [783, 200] width 19 height 19
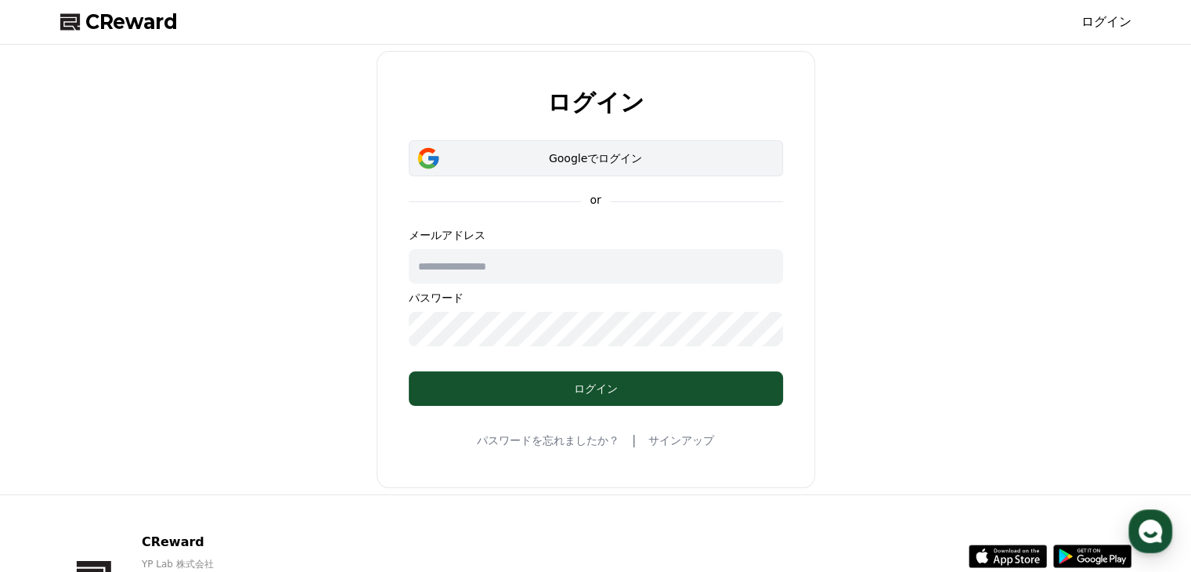
click at [591, 163] on div "Googleでログイン" at bounding box center [595, 158] width 329 height 16
